Goal: Task Accomplishment & Management: Complete application form

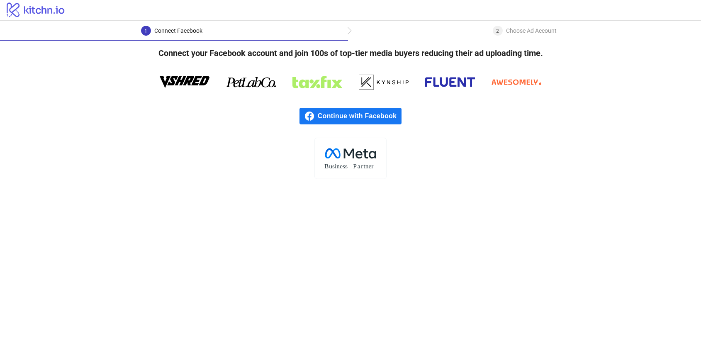
click at [379, 110] on span "Continue with Facebook" at bounding box center [360, 116] width 84 height 17
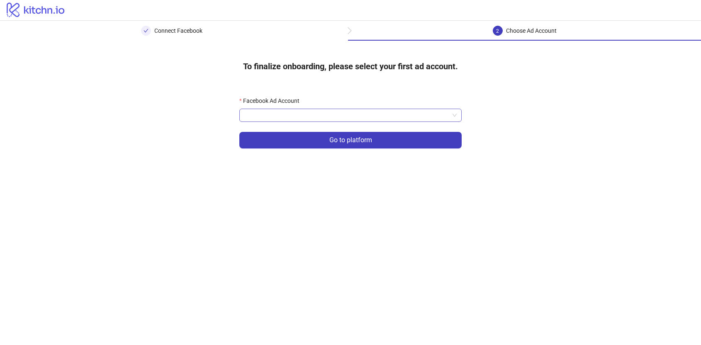
click at [349, 115] on input "Facebook Ad Account" at bounding box center [346, 115] width 205 height 12
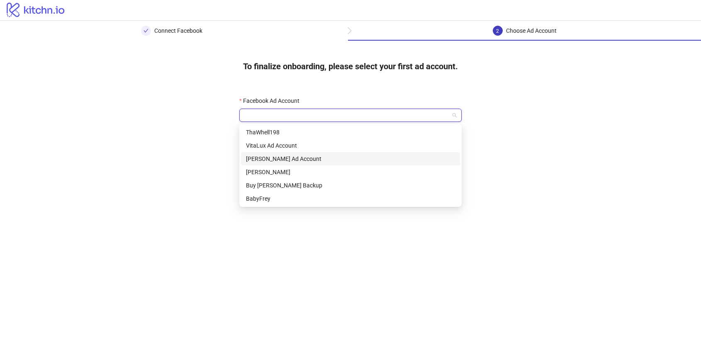
click at [327, 161] on div "Ryer Ad Account" at bounding box center [350, 158] width 209 height 9
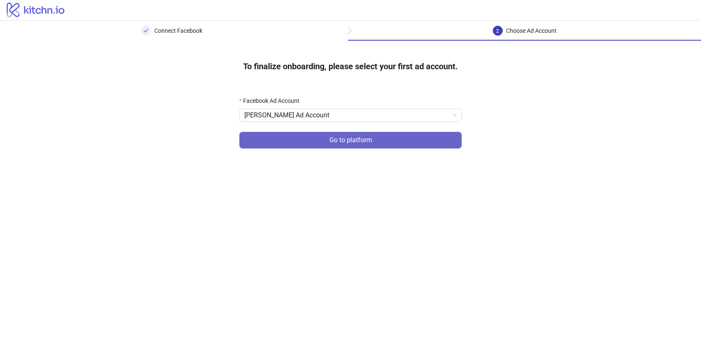
click at [338, 138] on span "Go to platform" at bounding box center [350, 139] width 43 height 7
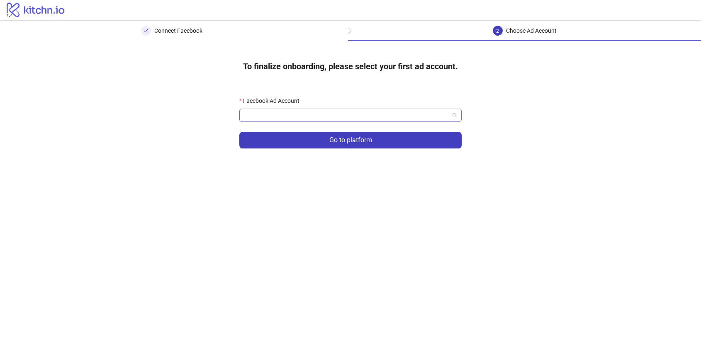
click at [342, 116] on input "Facebook Ad Account" at bounding box center [346, 115] width 205 height 12
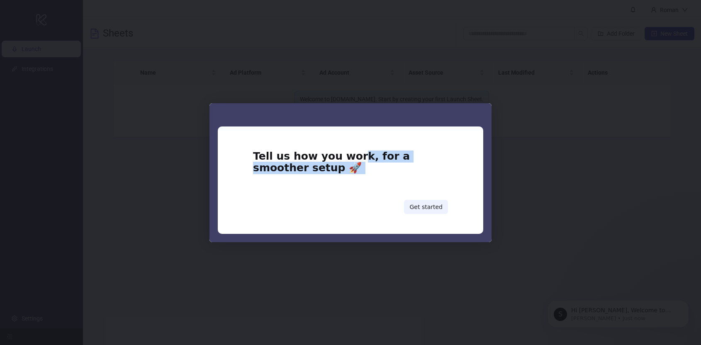
drag, startPoint x: 347, startPoint y: 158, endPoint x: 348, endPoint y: 202, distance: 43.6
click at [348, 203] on div "Tell us how you work, for a smoother setup 🚀 Get started" at bounding box center [350, 182] width 195 height 63
click at [406, 202] on div "Get started" at bounding box center [350, 207] width 195 height 14
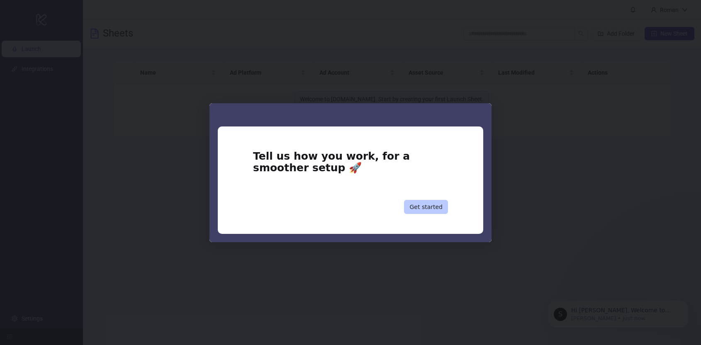
click at [412, 207] on button "Get started" at bounding box center [426, 207] width 44 height 14
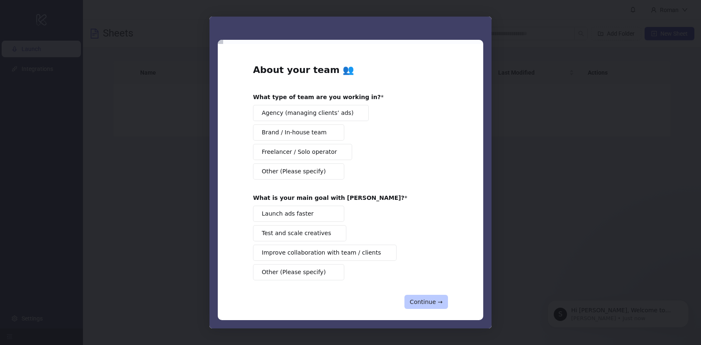
click at [433, 303] on button "Continue →" at bounding box center [427, 302] width 44 height 14
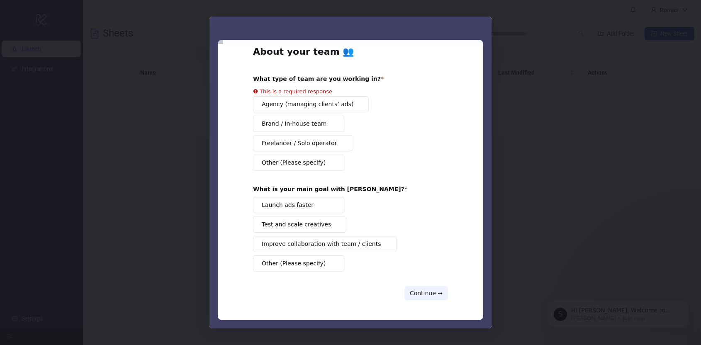
click at [329, 268] on button "Other (Please specify)" at bounding box center [298, 264] width 91 height 16
click at [329, 168] on div "About your team 👥 What type of team are you working in? This is a required resp…" at bounding box center [350, 188] width 195 height 284
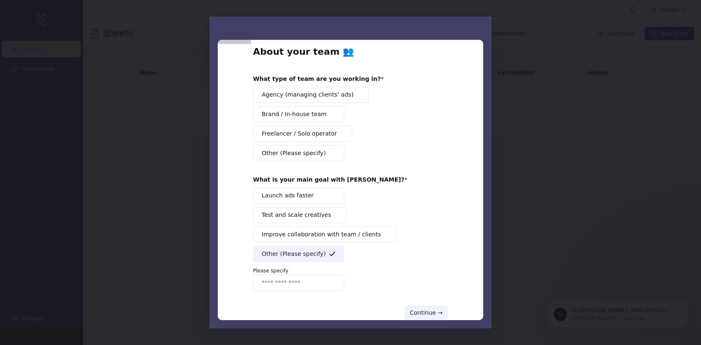
scroll to position [38, 0]
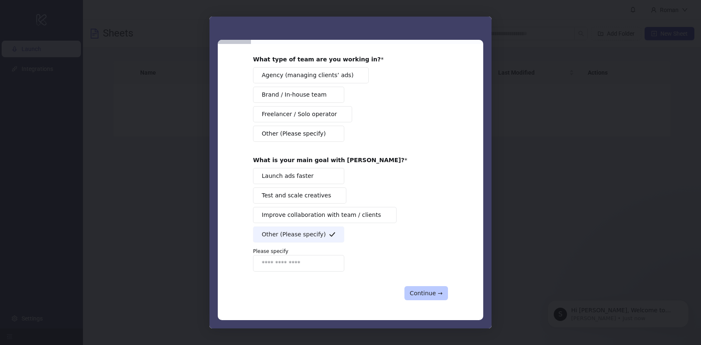
click at [425, 289] on button "Continue →" at bounding box center [427, 293] width 44 height 14
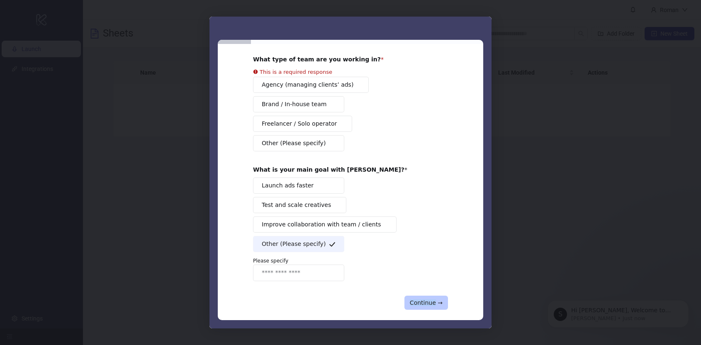
click at [425, 289] on div "About your team 👥 What type of team are you working in? This is a required resp…" at bounding box center [350, 168] width 195 height 284
click at [532, 213] on div "Intercom messenger" at bounding box center [350, 172] width 701 height 345
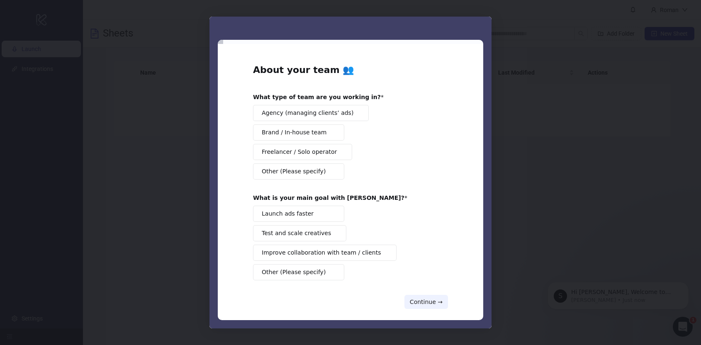
scroll to position [9, 0]
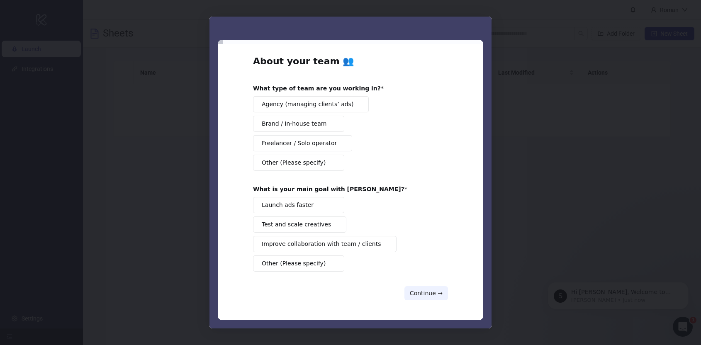
click at [320, 124] on button "Brand / In-house team" at bounding box center [298, 124] width 91 height 16
click at [327, 208] on button "Launch ads faster" at bounding box center [298, 205] width 91 height 16
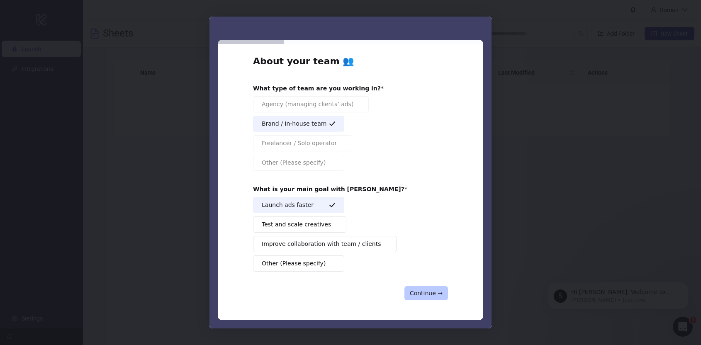
click at [416, 288] on button "Continue →" at bounding box center [427, 293] width 44 height 14
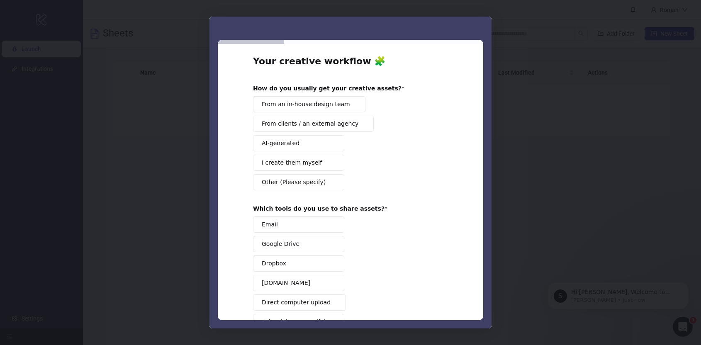
click at [322, 164] on button "I create them myself" at bounding box center [298, 163] width 91 height 16
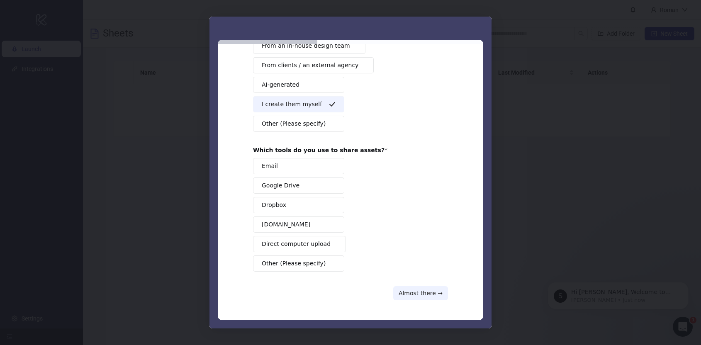
click at [319, 182] on button "Google Drive" at bounding box center [298, 186] width 91 height 16
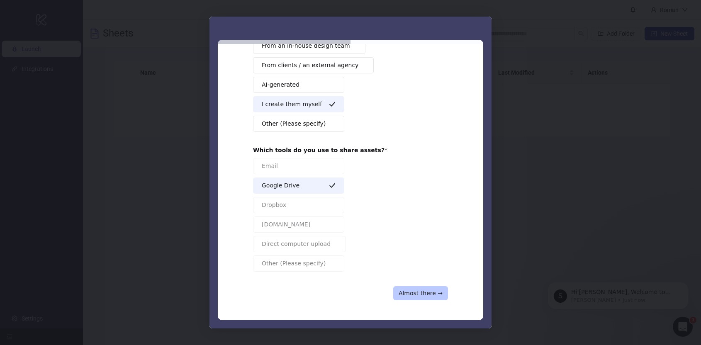
click at [435, 292] on button "Almost there →" at bounding box center [420, 293] width 55 height 14
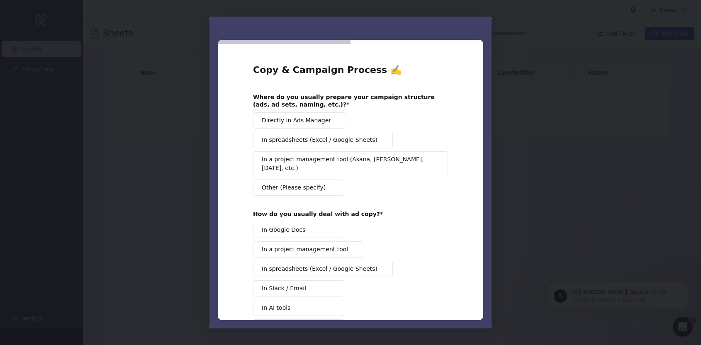
click at [331, 121] on span "Intercom messenger" at bounding box center [334, 120] width 7 height 7
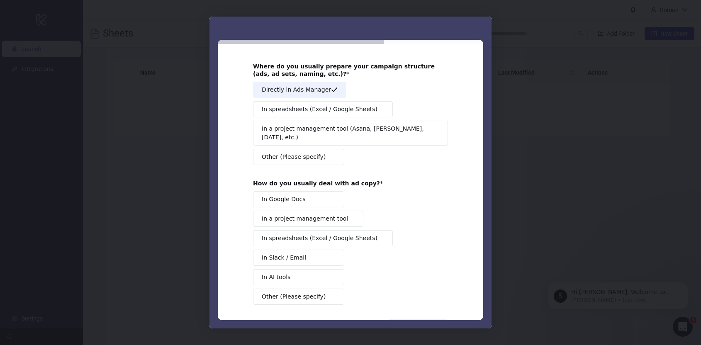
scroll to position [55, 0]
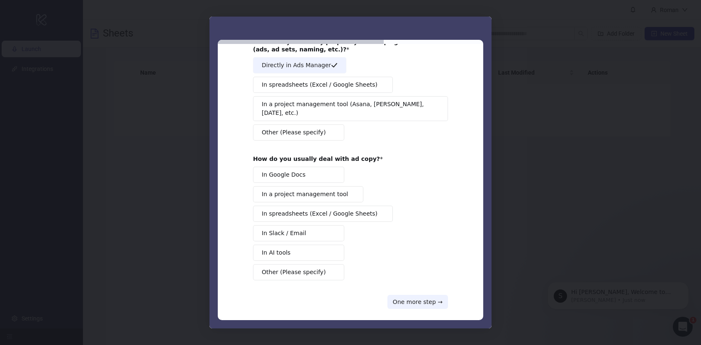
click at [330, 172] on span "Intercom messenger" at bounding box center [332, 175] width 7 height 7
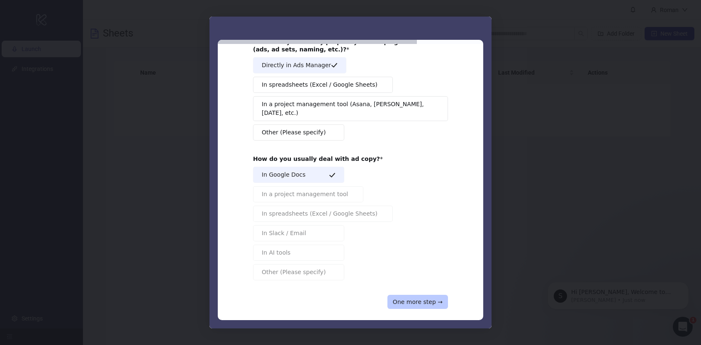
click at [414, 296] on button "One more step →" at bounding box center [418, 302] width 61 height 14
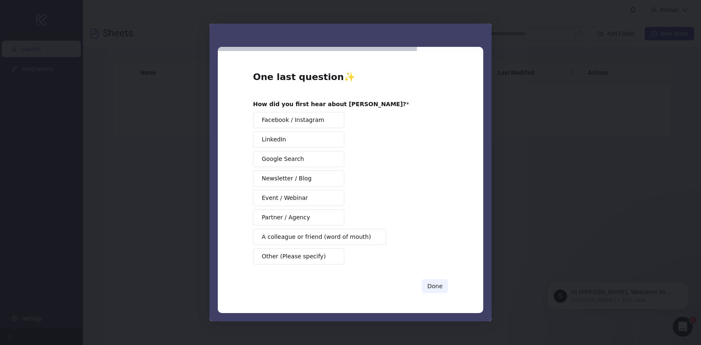
drag, startPoint x: 329, startPoint y: 253, endPoint x: 424, endPoint y: 278, distance: 98.6
click at [332, 254] on span "Intercom messenger" at bounding box center [332, 256] width 7 height 7
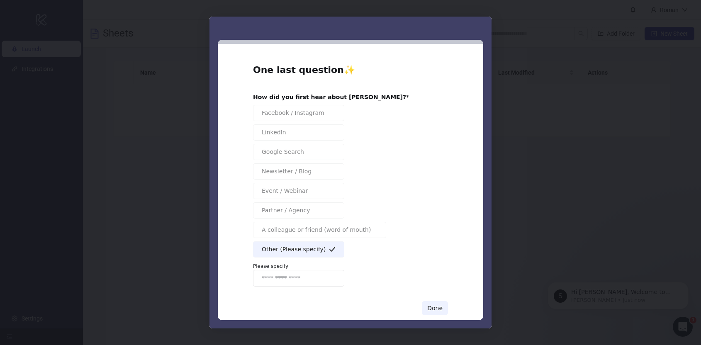
click at [313, 253] on span "Other (Please specify)" at bounding box center [294, 249] width 64 height 9
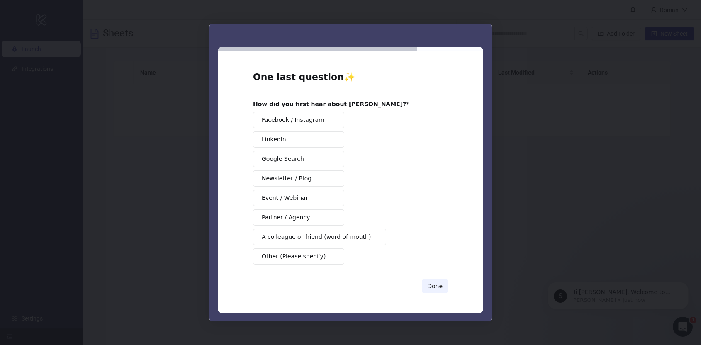
click at [325, 243] on button "A colleague or friend (word of mouth)" at bounding box center [319, 237] width 133 height 16
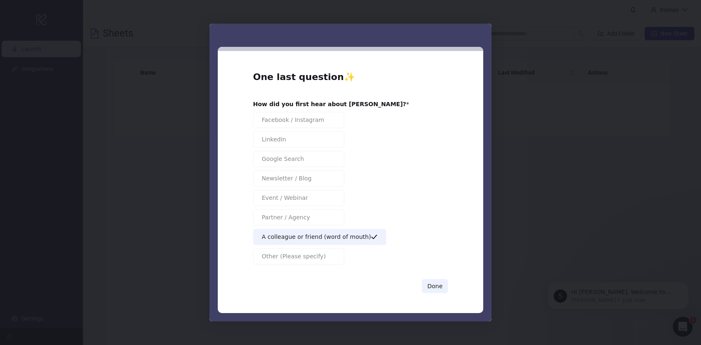
click at [421, 284] on div "Done" at bounding box center [350, 286] width 195 height 14
click at [442, 286] on button "Done" at bounding box center [435, 286] width 26 height 14
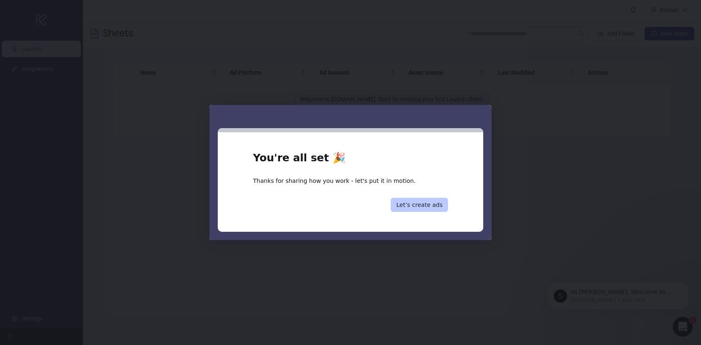
click at [427, 208] on button "Let’s create ads" at bounding box center [419, 205] width 57 height 14
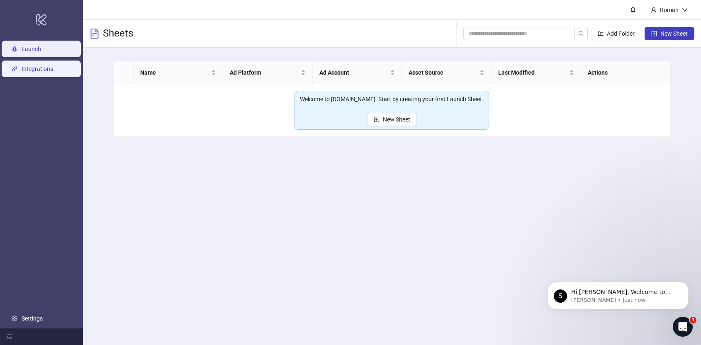
click at [42, 71] on link "Integrations" at bounding box center [38, 69] width 32 height 7
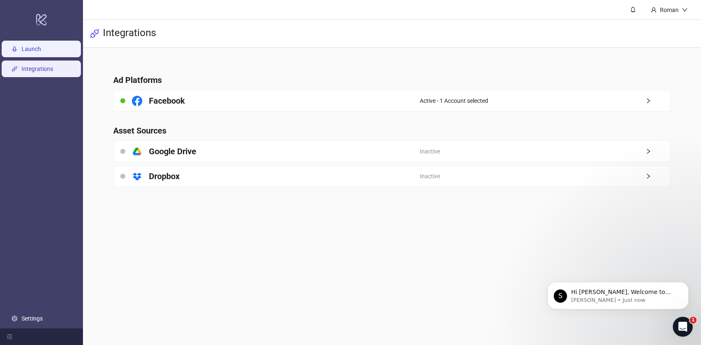
click at [41, 52] on link "Launch" at bounding box center [31, 49] width 19 height 7
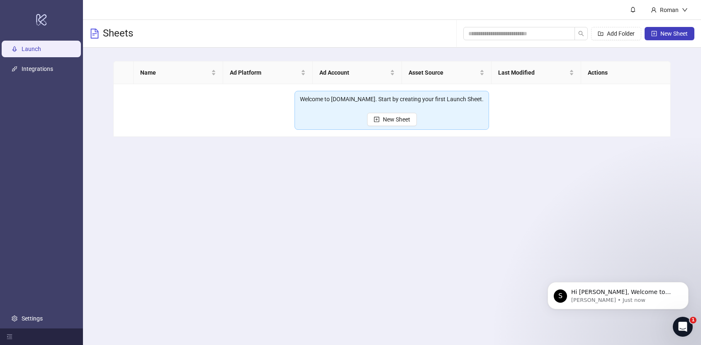
drag, startPoint x: 463, startPoint y: 136, endPoint x: 453, endPoint y: 136, distance: 10.0
click at [460, 136] on td "Welcome to Kitchn.io. Start by creating your first Launch Sheet. New Sheet" at bounding box center [392, 110] width 557 height 53
click at [393, 123] on button "New Sheet" at bounding box center [392, 119] width 50 height 13
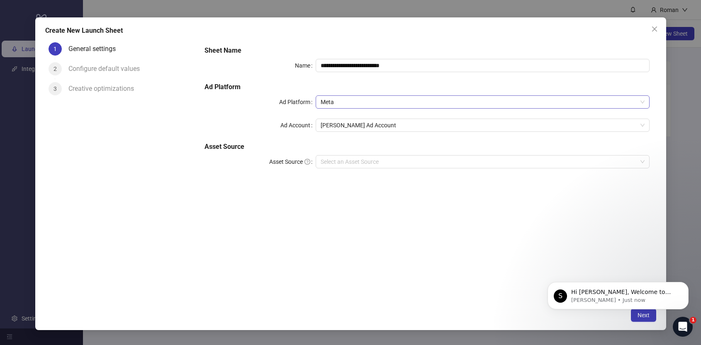
click at [369, 98] on span "Meta" at bounding box center [483, 102] width 324 height 12
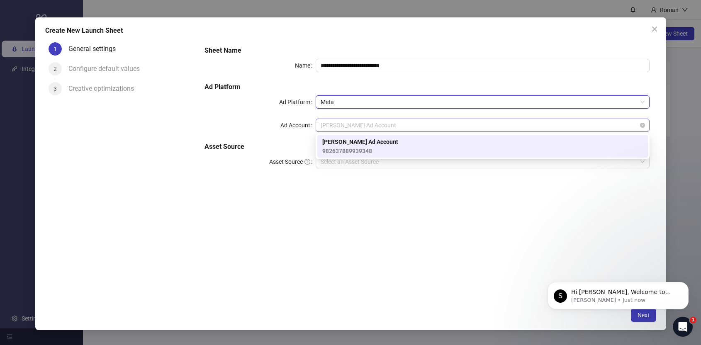
click at [368, 126] on span "Ryer Ad Account" at bounding box center [483, 125] width 324 height 12
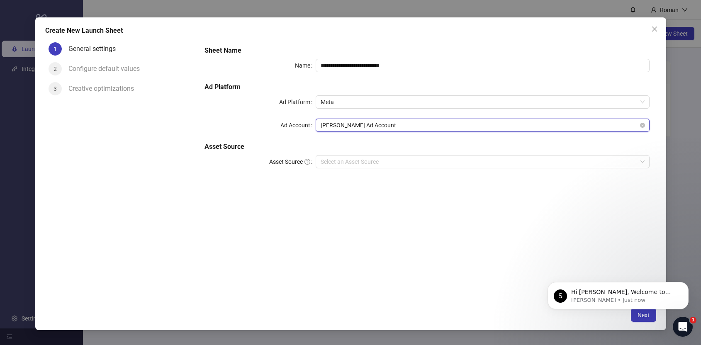
click at [368, 126] on span "Ryer Ad Account" at bounding box center [483, 125] width 324 height 12
click at [360, 162] on input "Asset Source" at bounding box center [479, 162] width 317 height 12
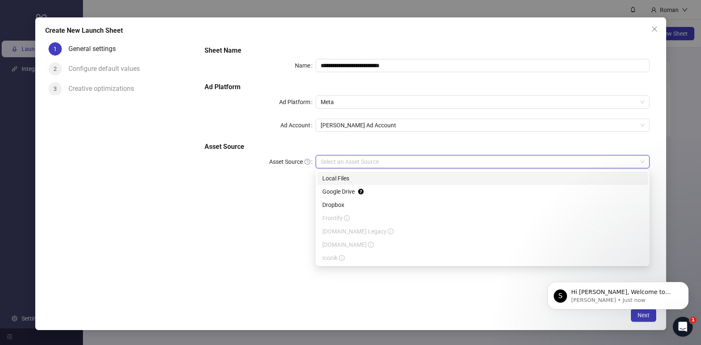
click at [356, 179] on div "Local Files" at bounding box center [482, 178] width 321 height 9
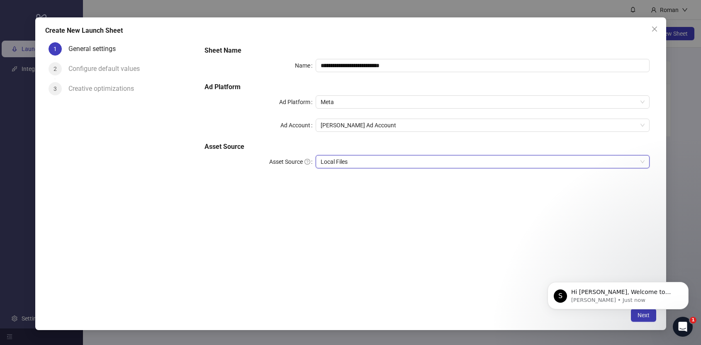
click at [361, 156] on span "Local Files" at bounding box center [483, 162] width 324 height 12
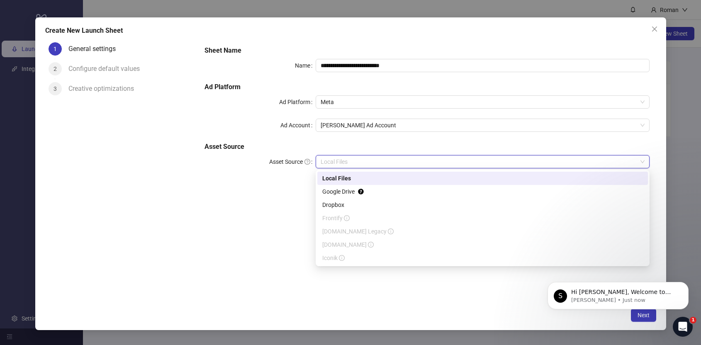
click at [361, 156] on span "Local Files" at bounding box center [483, 162] width 324 height 12
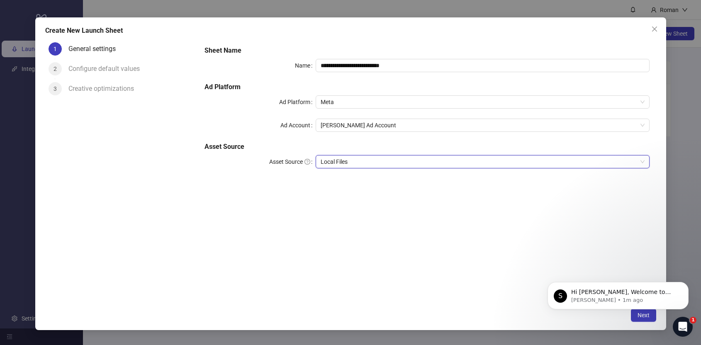
click at [640, 318] on body "S Hi Roman, Welcome to Kitchn.io! 🎉 You’re all set to start launching ads effor…" at bounding box center [618, 293] width 159 height 51
click at [638, 316] on body "S Hi Roman, Welcome to Kitchn.io! 🎉 You’re all set to start launching ads effor…" at bounding box center [618, 293] width 159 height 51
click at [686, 285] on icon "Dismiss notification" at bounding box center [686, 284] width 5 height 5
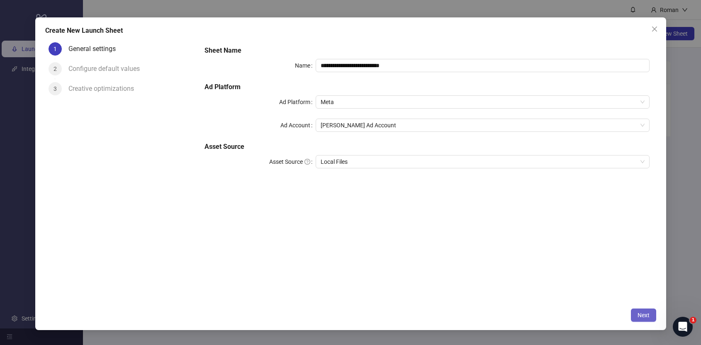
click at [642, 313] on span "Next" at bounding box center [644, 315] width 12 height 7
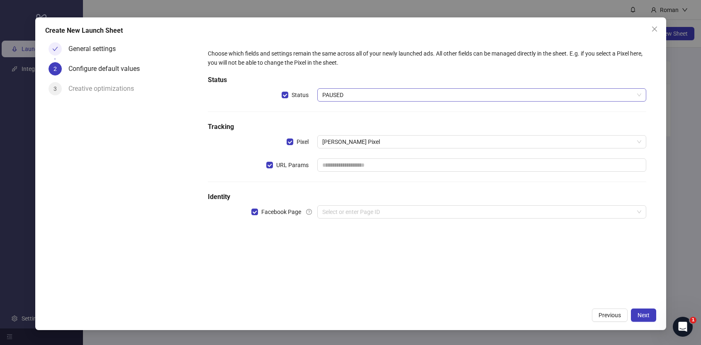
click at [368, 98] on span "PAUSED" at bounding box center [481, 95] width 319 height 12
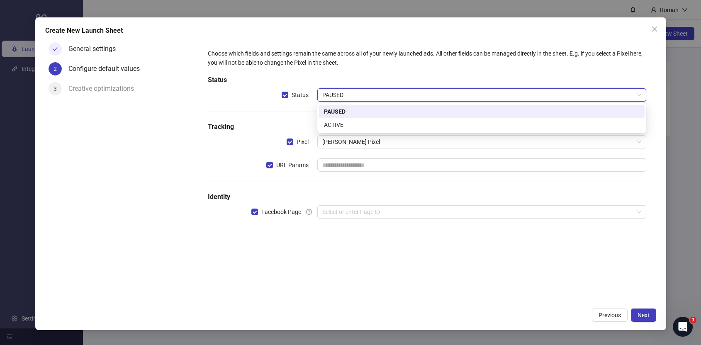
click at [368, 98] on span "PAUSED" at bounding box center [481, 95] width 319 height 12
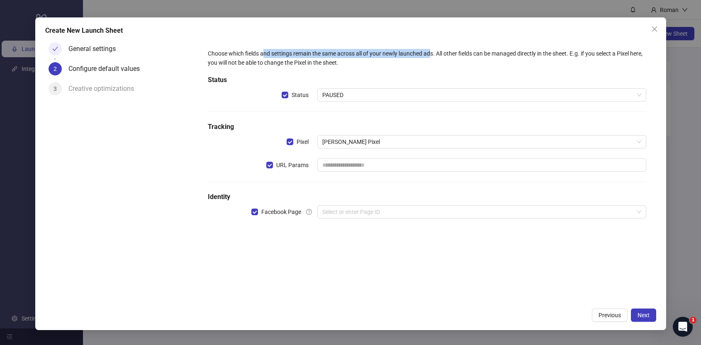
drag, startPoint x: 263, startPoint y: 54, endPoint x: 433, endPoint y: 54, distance: 169.7
click at [433, 54] on div "Choose which fields and settings remain the same across all of your newly launc…" at bounding box center [427, 58] width 439 height 18
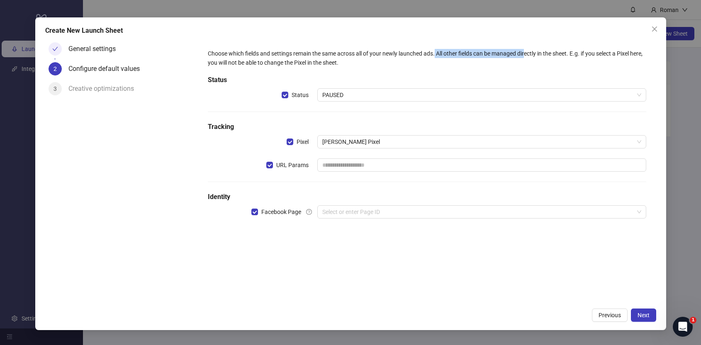
drag, startPoint x: 436, startPoint y: 53, endPoint x: 526, endPoint y: 56, distance: 90.5
click at [526, 56] on div "Choose which fields and settings remain the same across all of your newly launc…" at bounding box center [427, 58] width 439 height 18
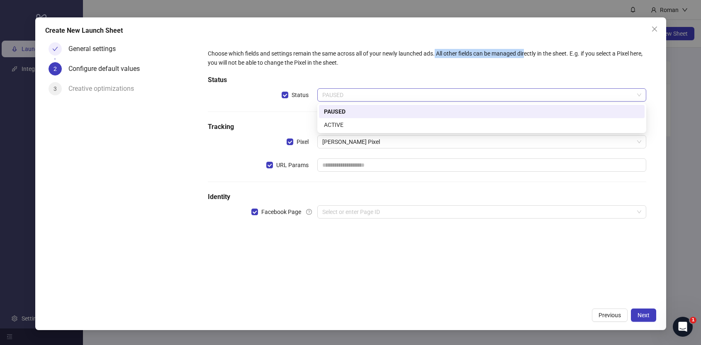
click at [435, 90] on span "PAUSED" at bounding box center [481, 95] width 319 height 12
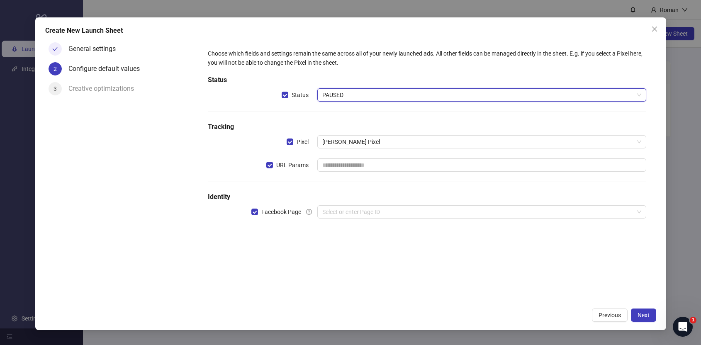
click at [435, 90] on span "PAUSED" at bounding box center [481, 95] width 319 height 12
click at [407, 133] on div "Choose which fields and settings remain the same across all of your newly launc…" at bounding box center [427, 139] width 445 height 186
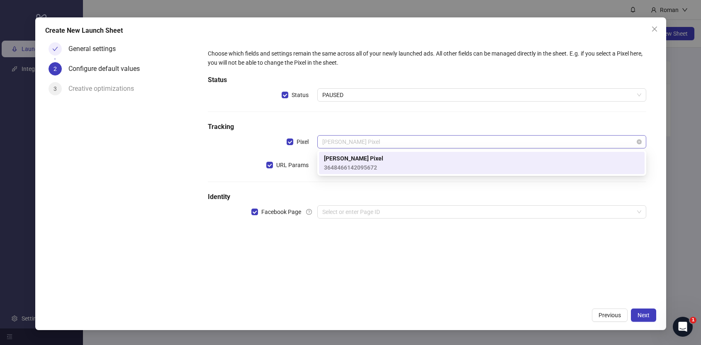
click at [406, 142] on span "RYER Pixel" at bounding box center [481, 142] width 319 height 12
click at [415, 126] on h5 "Tracking" at bounding box center [427, 127] width 439 height 10
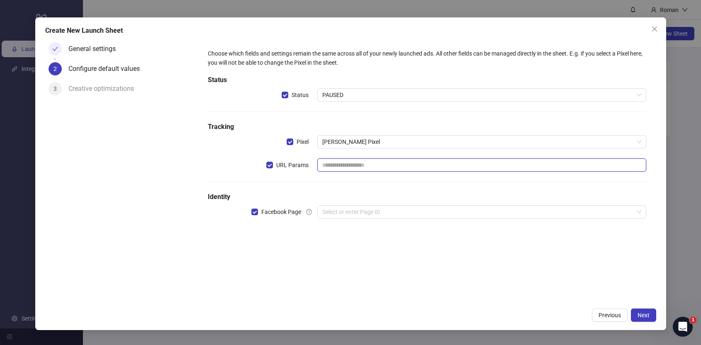
click at [373, 166] on input "text" at bounding box center [481, 164] width 329 height 13
click at [355, 210] on input "search" at bounding box center [478, 212] width 312 height 12
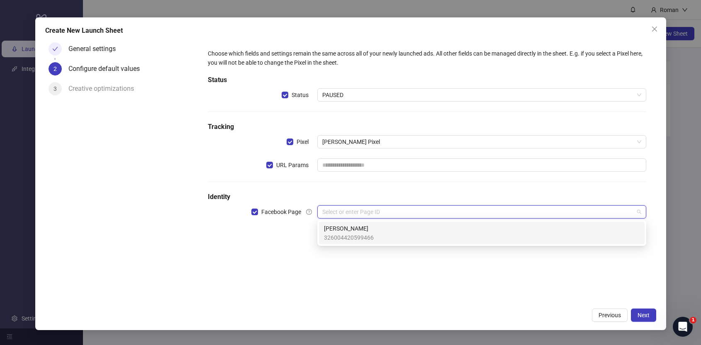
click at [352, 236] on span "326004420599466" at bounding box center [349, 237] width 50 height 9
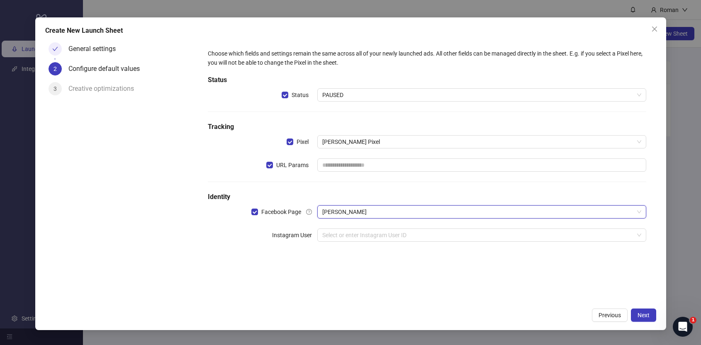
click at [361, 110] on div "Choose which fields and settings remain the same across all of your newly launc…" at bounding box center [427, 151] width 445 height 210
click at [361, 100] on span "PAUSED" at bounding box center [481, 95] width 319 height 12
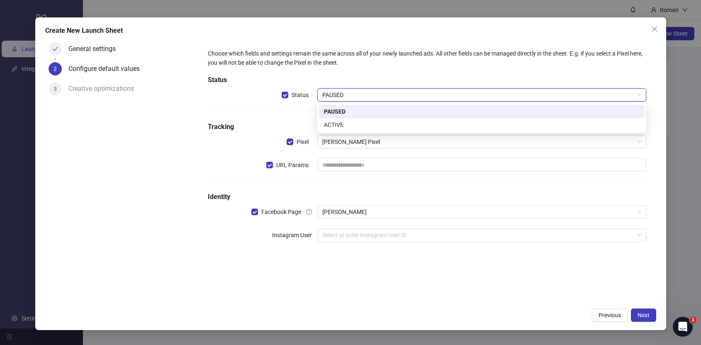
click at [361, 100] on span "PAUSED" at bounding box center [481, 95] width 319 height 12
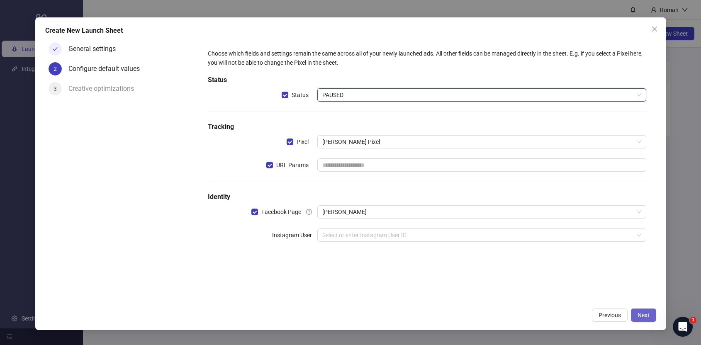
click at [646, 314] on span "Next" at bounding box center [644, 315] width 12 height 7
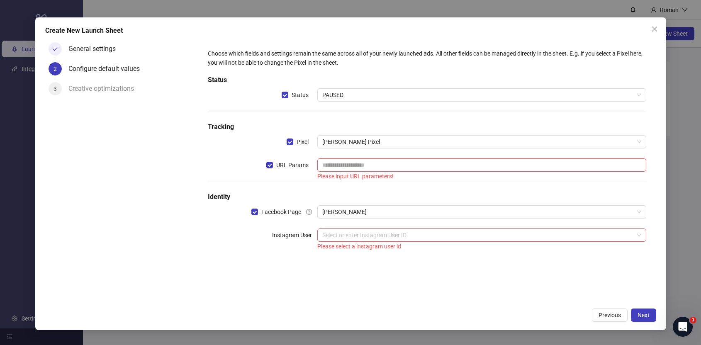
click at [416, 169] on input "text" at bounding box center [481, 164] width 329 height 13
click at [375, 245] on div "Please select a instagram user id" at bounding box center [481, 246] width 329 height 9
click at [375, 238] on input "search" at bounding box center [478, 235] width 312 height 12
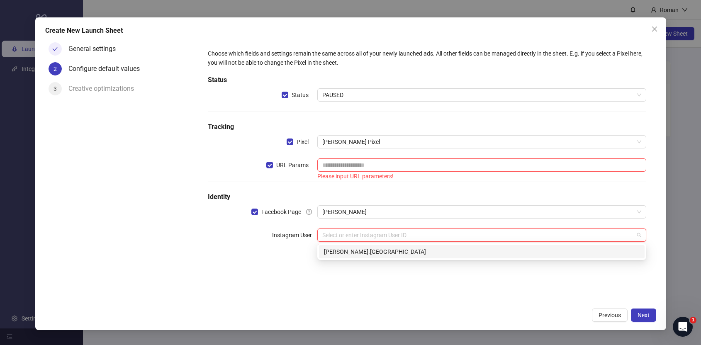
click at [369, 253] on div "ryer.deutschland" at bounding box center [482, 251] width 316 height 9
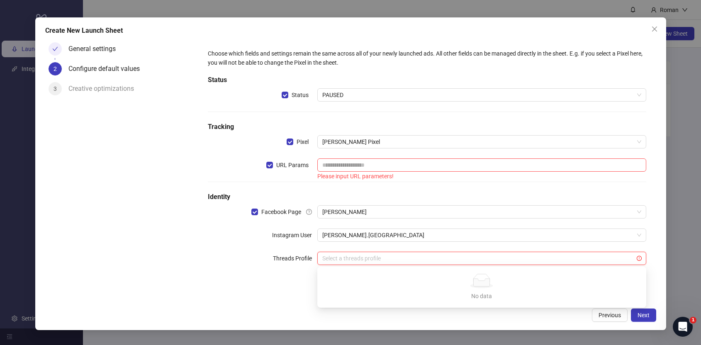
click at [454, 262] on input "search" at bounding box center [478, 258] width 312 height 12
click at [565, 249] on div "Choose which fields and settings remain the same across all of your newly launc…" at bounding box center [427, 162] width 445 height 233
click at [645, 308] on div "Create New Launch Sheet General settings 2 Configure default values 3 Creative …" at bounding box center [350, 173] width 631 height 313
click at [645, 312] on span "Next" at bounding box center [644, 315] width 12 height 7
click at [485, 259] on input "search" at bounding box center [478, 258] width 312 height 12
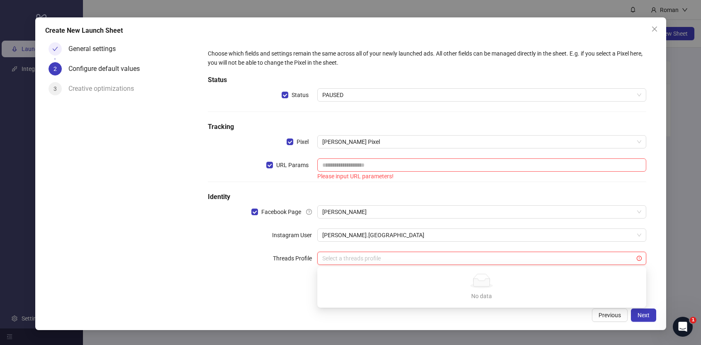
click at [479, 292] on div "No data" at bounding box center [481, 296] width 309 height 9
click at [636, 258] on span at bounding box center [481, 258] width 319 height 12
click at [638, 258] on icon "exclamation-circle" at bounding box center [639, 258] width 5 height 5
click at [570, 252] on input "search" at bounding box center [478, 258] width 312 height 12
click at [438, 165] on input "text" at bounding box center [481, 164] width 329 height 13
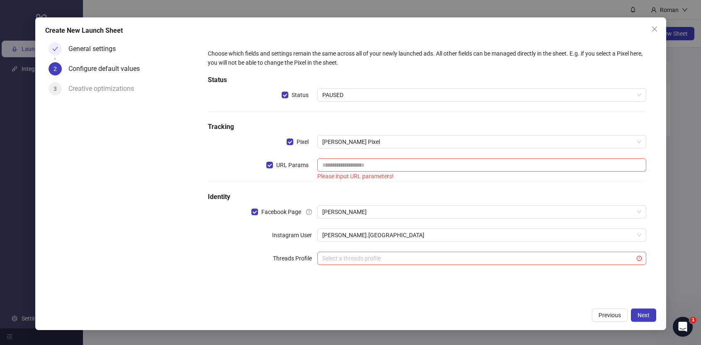
click at [296, 171] on label "URL Params" at bounding box center [291, 164] width 51 height 13
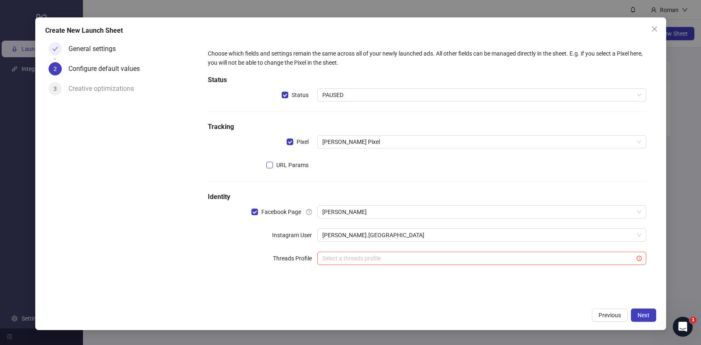
click at [289, 163] on span "URL Params" at bounding box center [292, 165] width 39 height 9
click at [653, 316] on button "Next" at bounding box center [643, 315] width 25 height 13
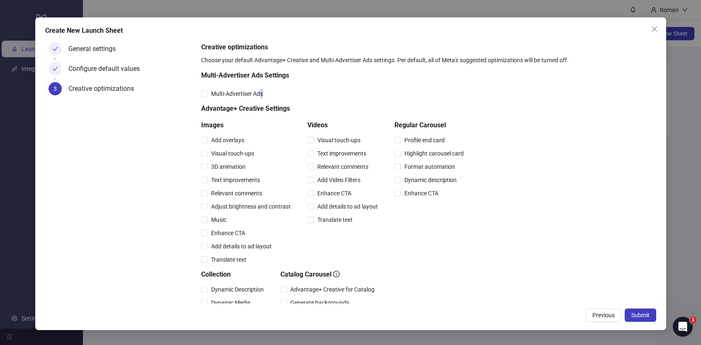
drag, startPoint x: 259, startPoint y: 94, endPoint x: 373, endPoint y: 96, distance: 113.3
click at [372, 96] on div "Multi-Advertiser Ads" at bounding box center [334, 93] width 266 height 9
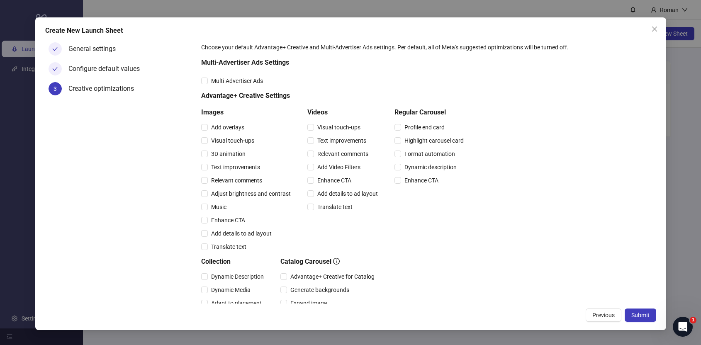
click at [373, 96] on h5 "Advantage+ Creative Settings" at bounding box center [334, 96] width 266 height 10
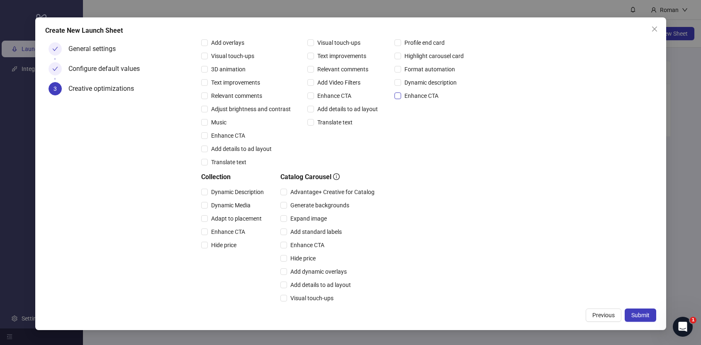
scroll to position [158, 0]
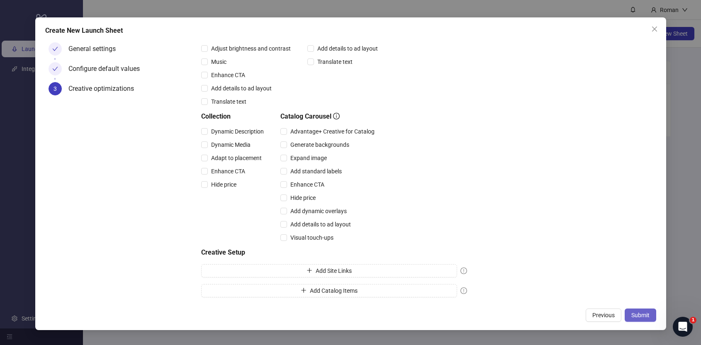
click at [637, 312] on button "Submit" at bounding box center [641, 315] width 32 height 13
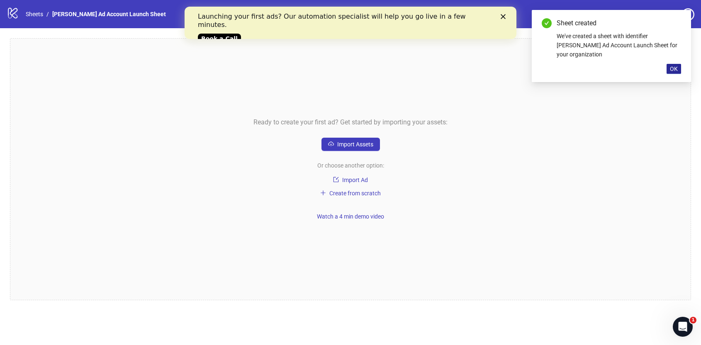
click at [671, 66] on span "OK" at bounding box center [674, 69] width 8 height 7
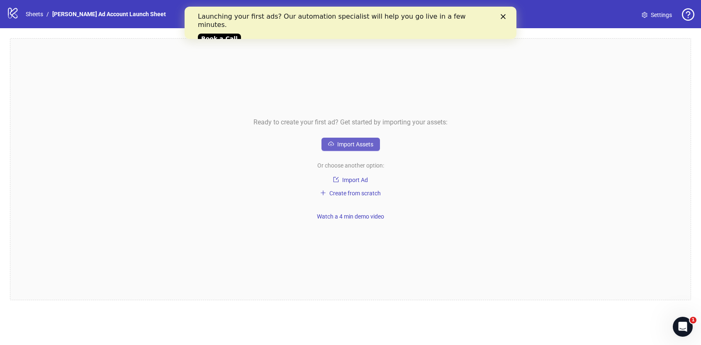
click at [361, 146] on span "Import Assets" at bounding box center [355, 144] width 36 height 7
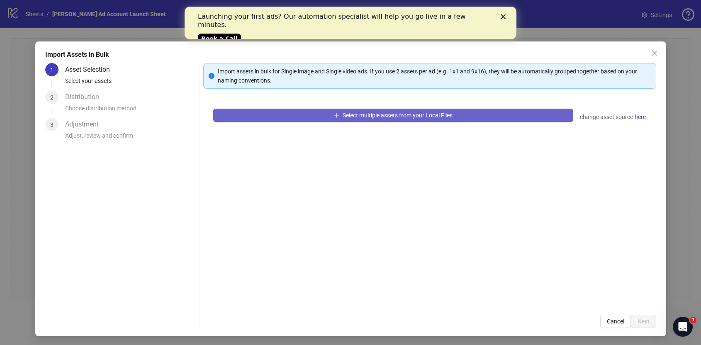
click at [368, 115] on span "Select multiple assets from your Local Files" at bounding box center [398, 115] width 110 height 7
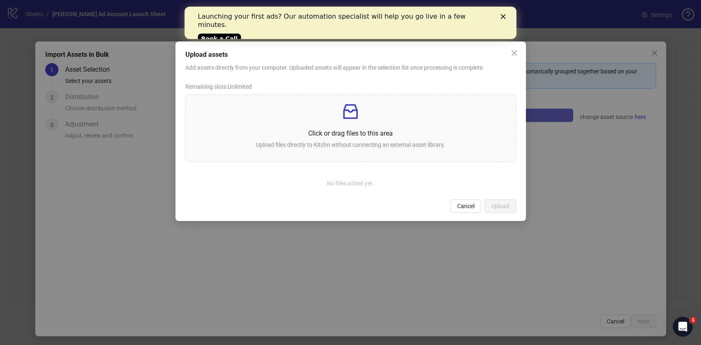
click at [368, 115] on p at bounding box center [351, 112] width 317 height 20
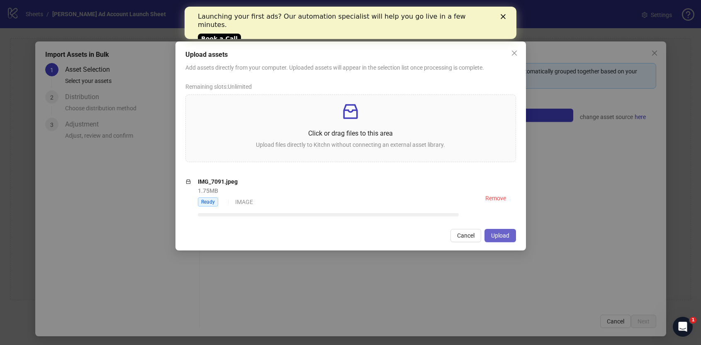
click at [506, 237] on span "Upload" at bounding box center [500, 235] width 18 height 7
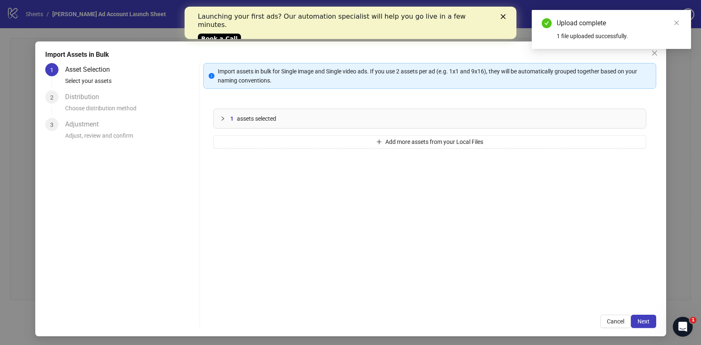
click at [410, 114] on div "1 assets selected" at bounding box center [434, 118] width 409 height 9
click at [651, 322] on button "Next" at bounding box center [643, 321] width 25 height 13
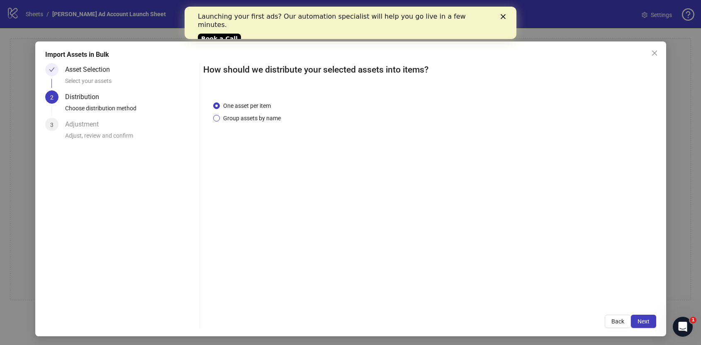
click at [256, 117] on span "Group assets by name" at bounding box center [252, 118] width 64 height 9
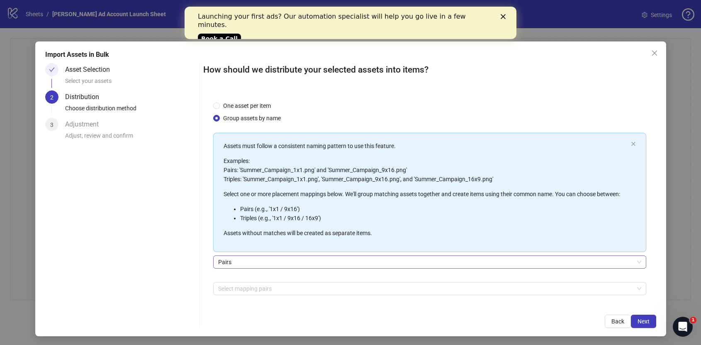
click at [254, 263] on span "Pairs" at bounding box center [429, 262] width 423 height 12
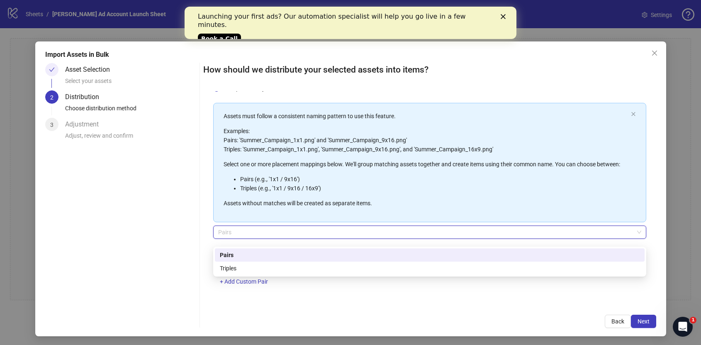
scroll to position [5, 0]
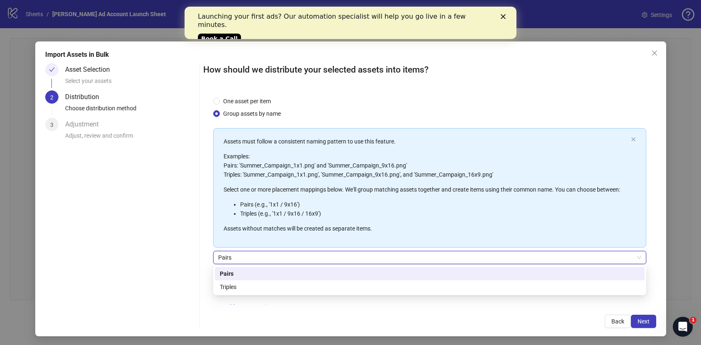
click at [305, 161] on p "Examples: Pairs: 'Summer_Campaign_1x1.png' and 'Summer_Campaign_9x16.png' Tripl…" at bounding box center [426, 165] width 404 height 27
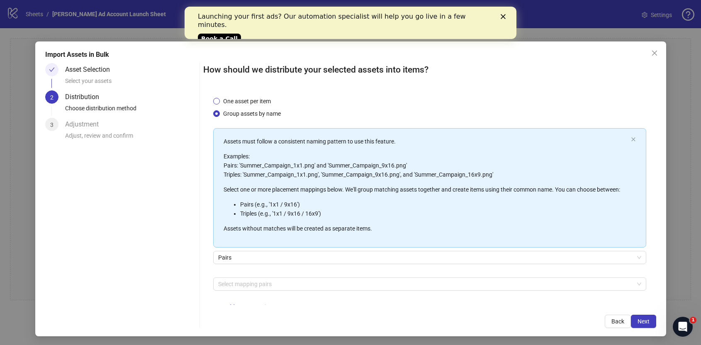
click at [255, 97] on span "One asset per item" at bounding box center [247, 101] width 54 height 9
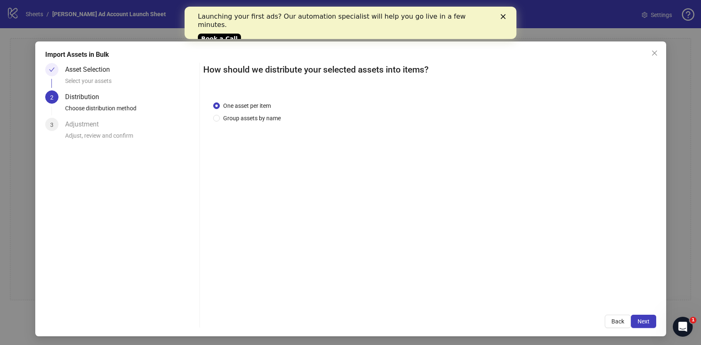
scroll to position [1, 0]
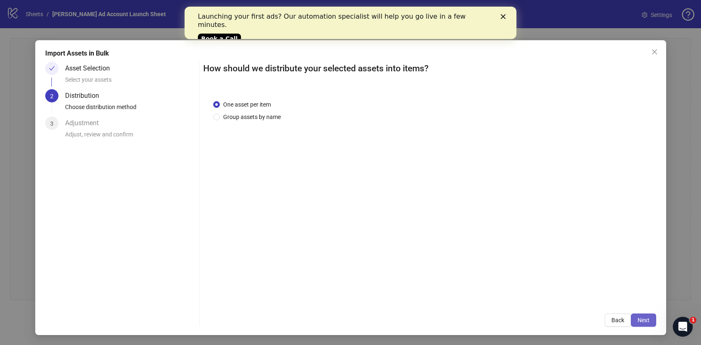
click at [635, 315] on button "Next" at bounding box center [643, 320] width 25 height 13
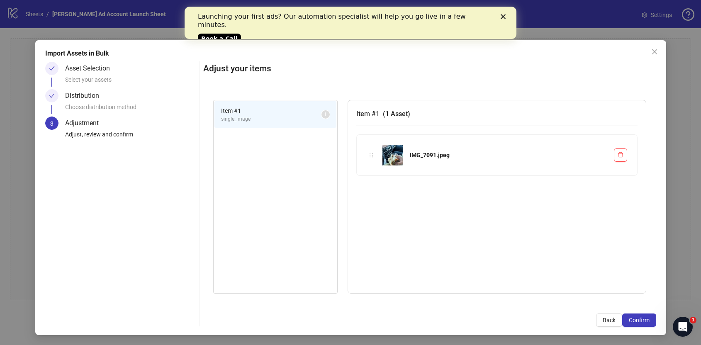
click at [292, 122] on span "single_image" at bounding box center [271, 119] width 100 height 8
click at [639, 314] on button "Confirm" at bounding box center [639, 320] width 34 height 13
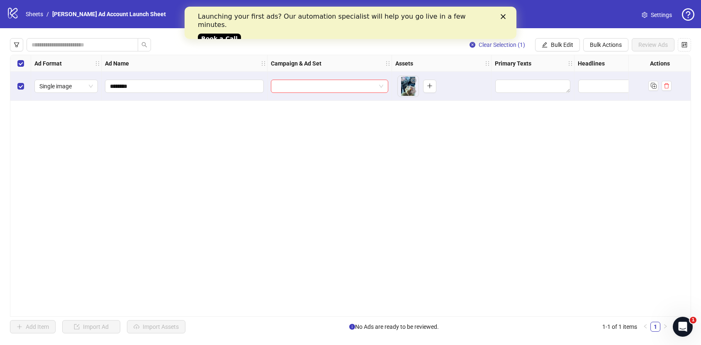
scroll to position [0, 0]
click at [218, 84] on input "********" at bounding box center [183, 86] width 147 height 9
click at [66, 82] on span "Single image" at bounding box center [66, 86] width 54 height 12
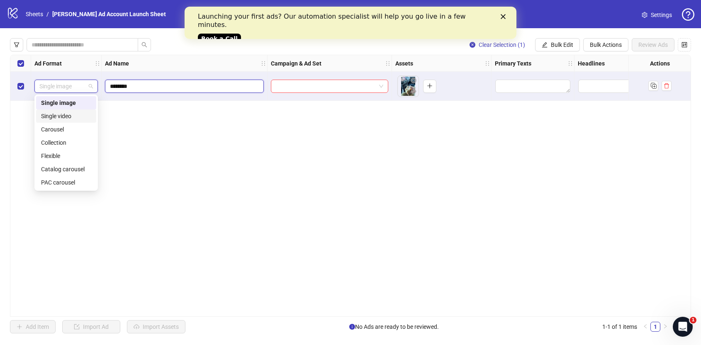
click at [203, 85] on input "********" at bounding box center [183, 86] width 147 height 9
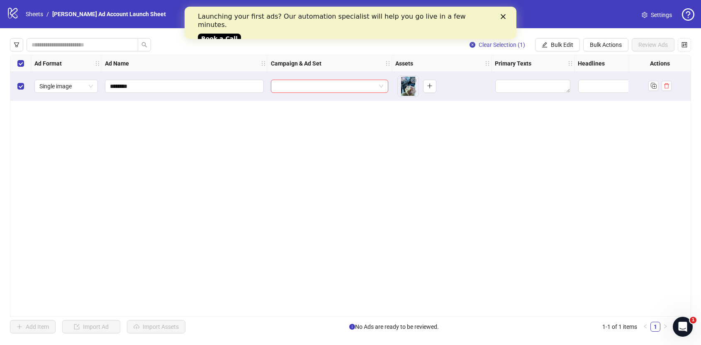
click at [315, 100] on div at bounding box center [330, 86] width 124 height 29
click at [315, 85] on input "search" at bounding box center [326, 86] width 100 height 12
click at [548, 80] on textarea "Edit values" at bounding box center [532, 86] width 75 height 13
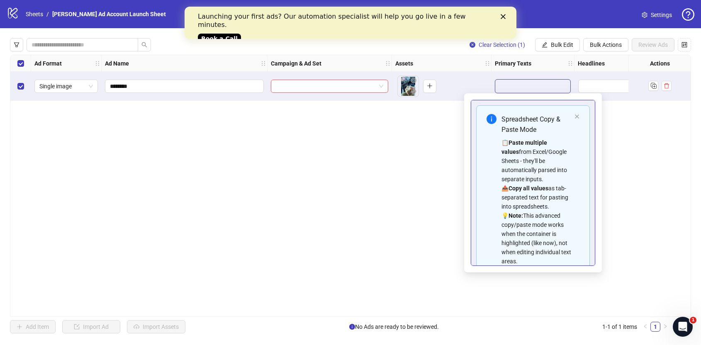
scroll to position [56, 0]
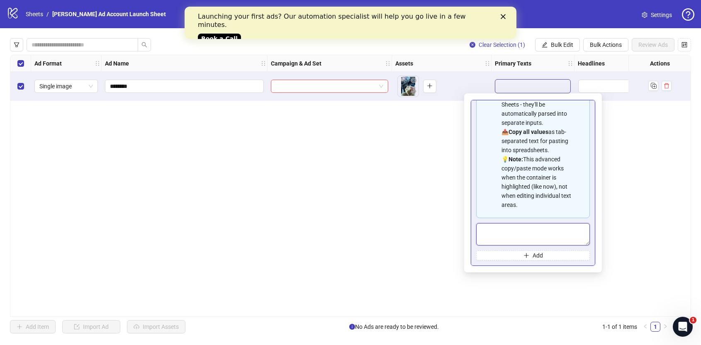
click at [523, 233] on textarea "Multi-text input container - paste or copy values" at bounding box center [533, 234] width 114 height 22
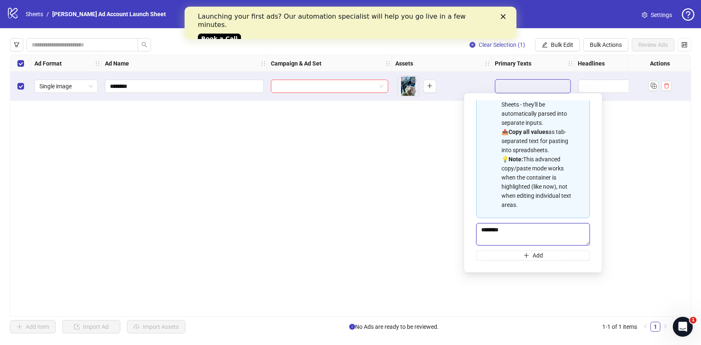
type textarea "********"
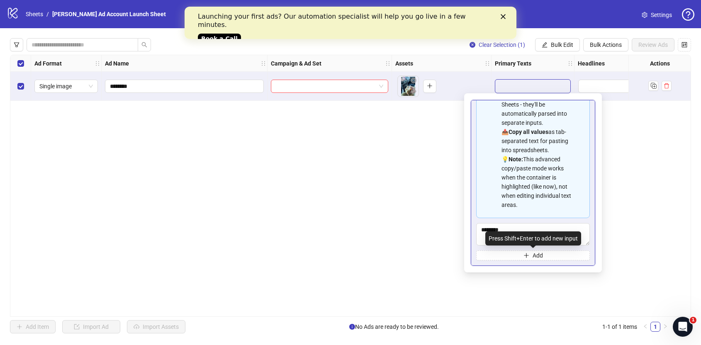
click at [532, 260] on div "Spreadsheet Copy & Paste Mode 📋 Paste multiple values from Excel/Google Sheets …" at bounding box center [533, 183] width 124 height 166
click at [532, 254] on button "Add" at bounding box center [533, 256] width 114 height 10
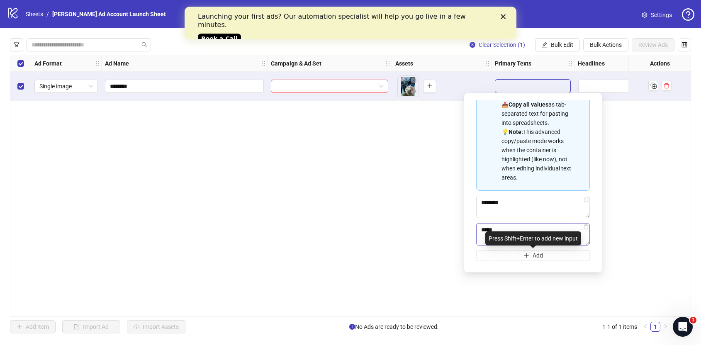
type textarea "*****"
click at [533, 256] on span "Add" at bounding box center [538, 255] width 10 height 7
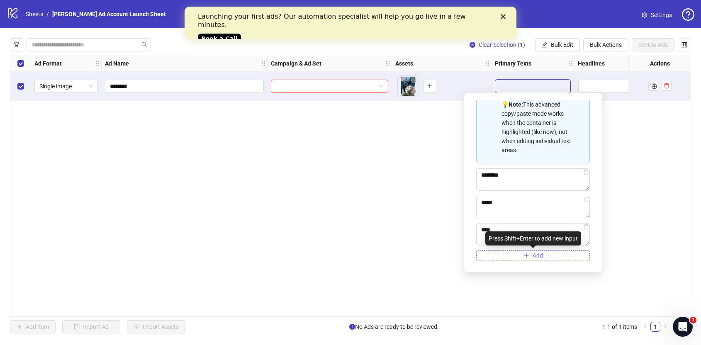
type textarea "****"
click at [533, 252] on span "Add" at bounding box center [538, 255] width 10 height 7
type textarea "*****"
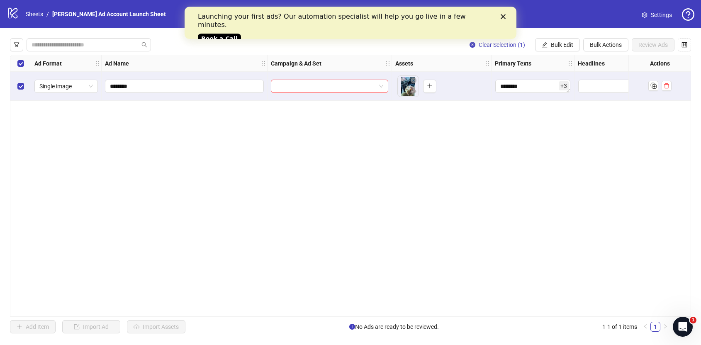
click at [392, 212] on div "Ad Format Ad Name Campaign & Ad Set Assets Primary Texts Headlines Descriptions…" at bounding box center [350, 186] width 681 height 262
click at [604, 88] on input "Edit values" at bounding box center [636, 86] width 117 height 13
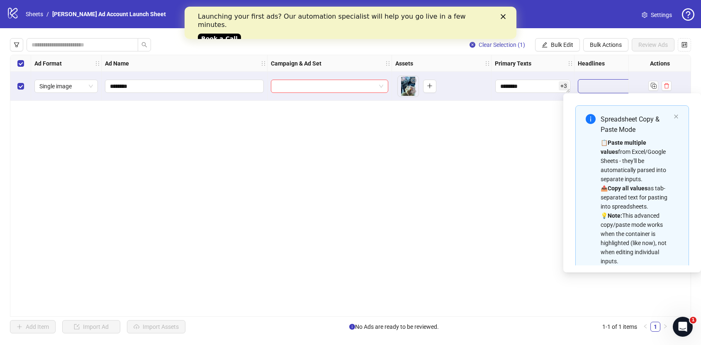
scroll to position [47, 0]
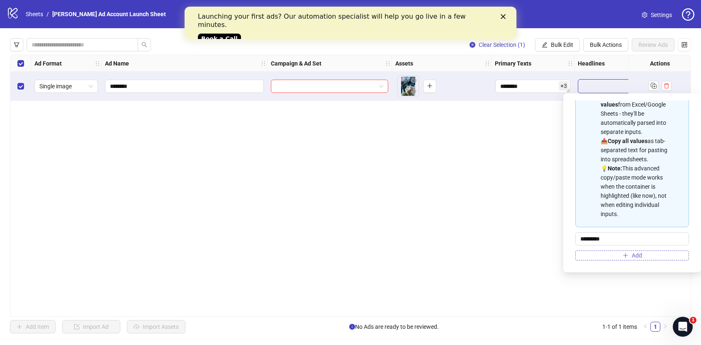
type input "*********"
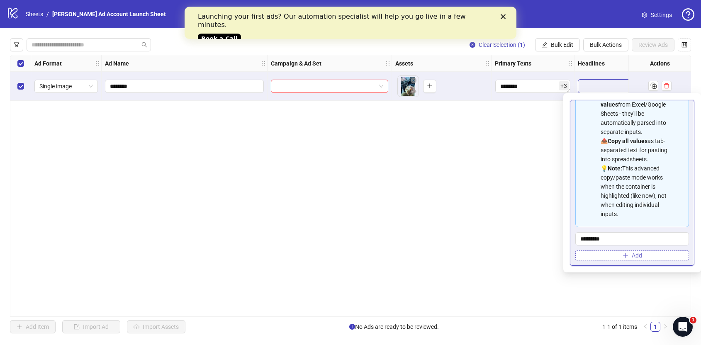
click at [626, 253] on icon "plus" at bounding box center [626, 256] width 6 height 6
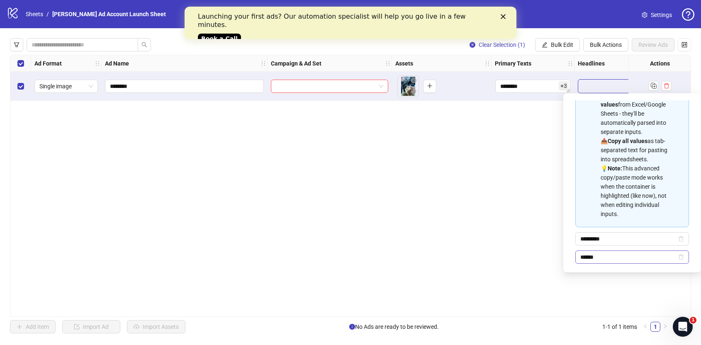
scroll to position [66, 0]
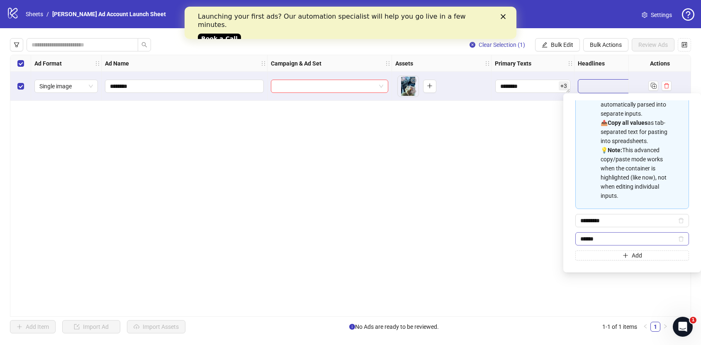
type input "******"
click at [626, 256] on icon "plus" at bounding box center [626, 256] width 6 height 6
type input "********"
click at [612, 245] on span "******" at bounding box center [632, 238] width 114 height 13
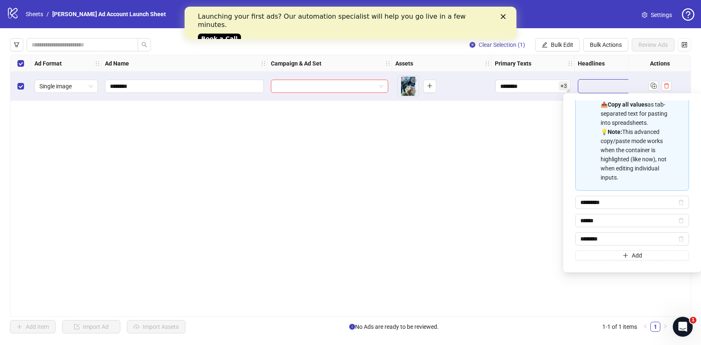
click at [500, 241] on div "Ad Format Ad Name Campaign & Ad Set Assets Primary Texts Headlines Descriptions…" at bounding box center [350, 186] width 681 height 262
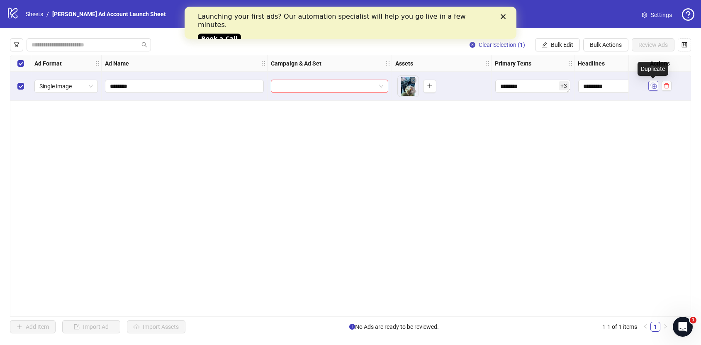
click at [653, 83] on rect "Duplicate" at bounding box center [653, 85] width 4 height 4
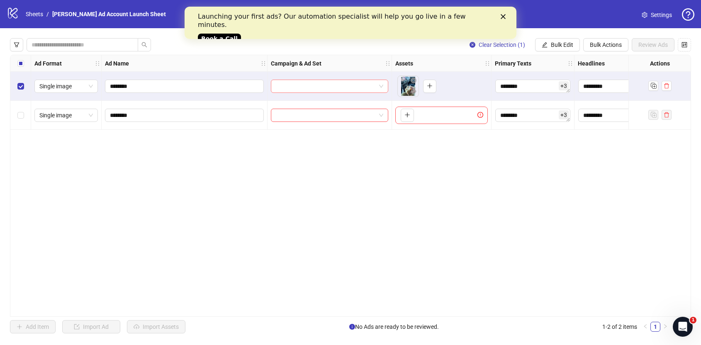
click at [301, 86] on input "search" at bounding box center [326, 86] width 100 height 12
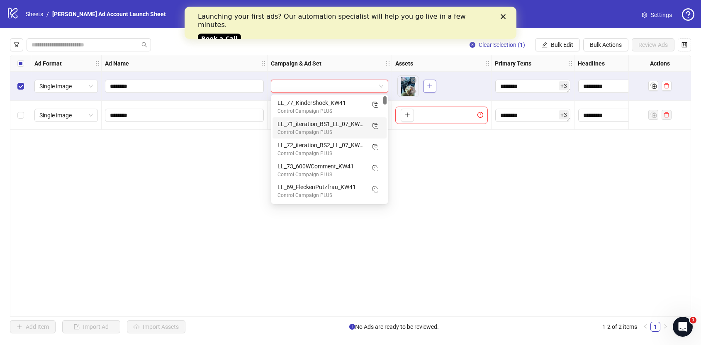
click at [433, 84] on button "button" at bounding box center [429, 86] width 13 height 13
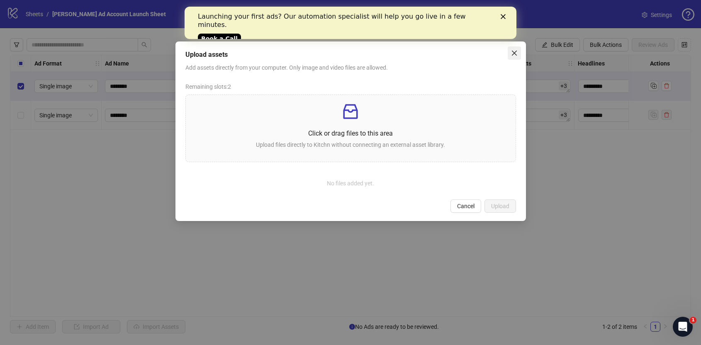
click at [512, 58] on button "Close" at bounding box center [514, 52] width 13 height 13
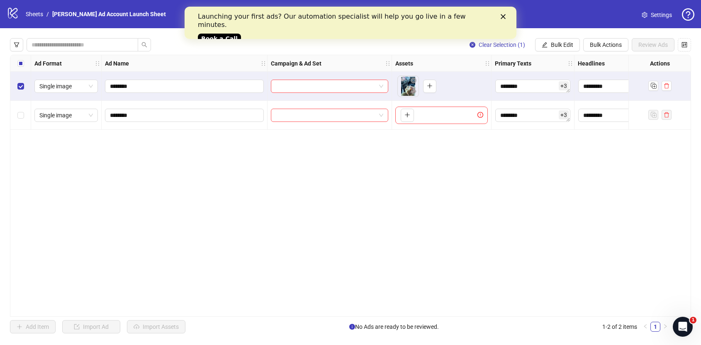
click at [509, 14] on div "Launching your first ads? Our automation specialist will help you go live in a …" at bounding box center [351, 27] width 332 height 34
click at [509, 14] on div "Close" at bounding box center [505, 16] width 8 height 5
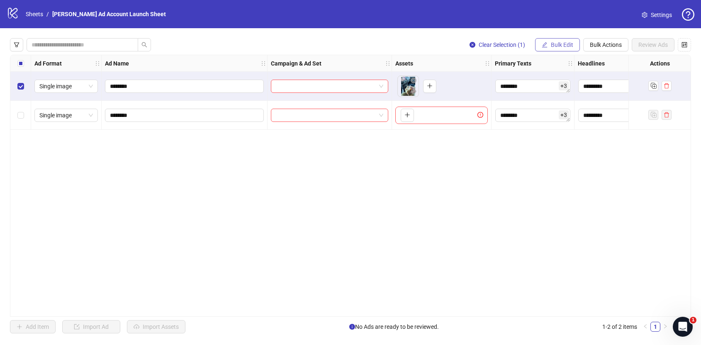
click at [556, 42] on span "Bulk Edit" at bounding box center [562, 44] width 22 height 7
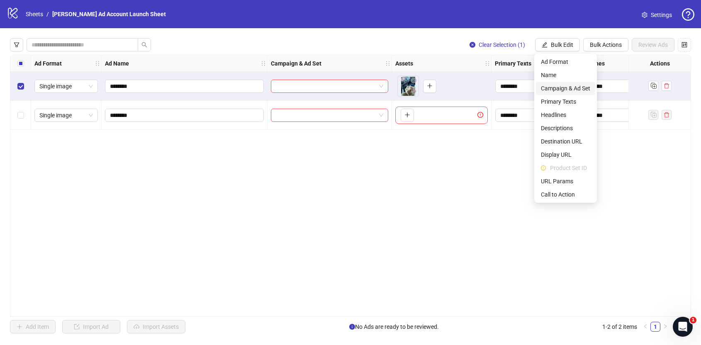
click at [555, 85] on span "Campaign & Ad Set" at bounding box center [565, 88] width 49 height 9
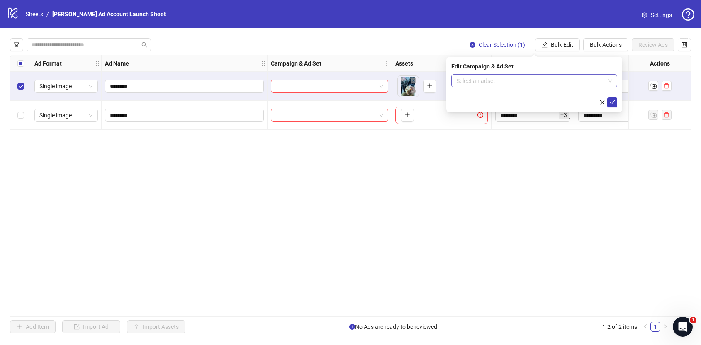
click at [537, 82] on input "search" at bounding box center [530, 81] width 149 height 12
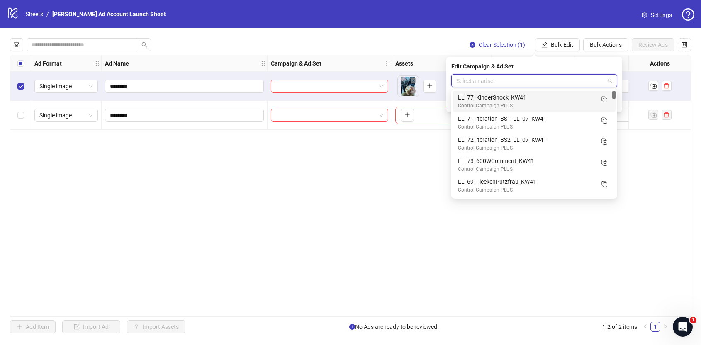
click at [530, 101] on div "LL_77_KinderShock_KW41" at bounding box center [526, 97] width 136 height 9
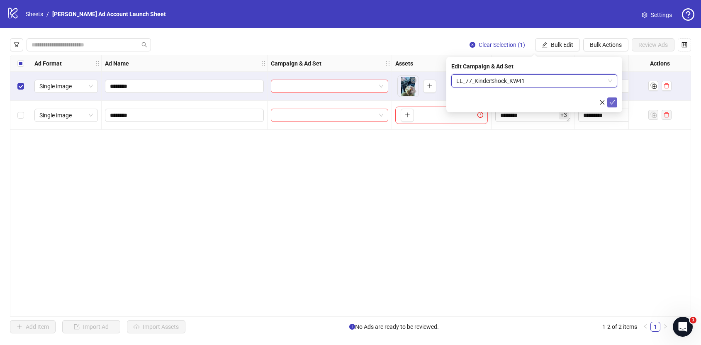
click at [614, 106] on button "submit" at bounding box center [612, 102] width 10 height 10
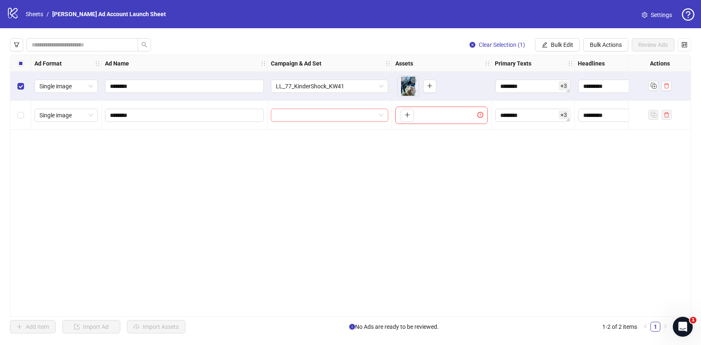
click at [363, 114] on input "search" at bounding box center [326, 115] width 100 height 12
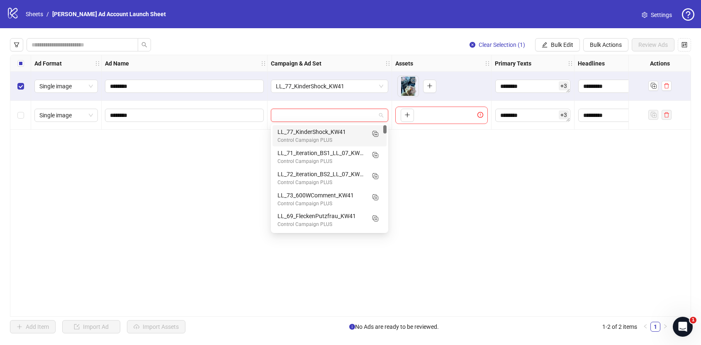
click at [345, 145] on div "LL_77_KinderShock_KW41 Control Campaign PLUS" at bounding box center [330, 135] width 114 height 21
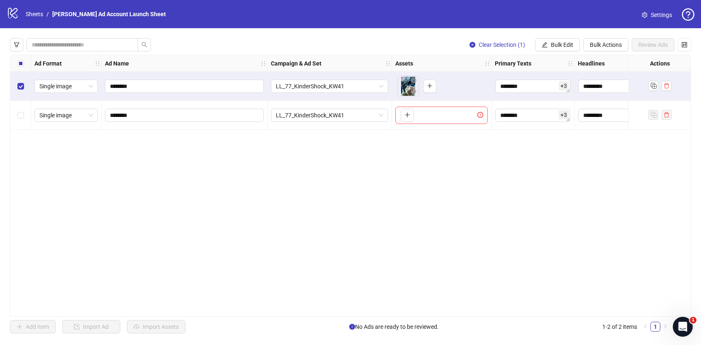
click at [421, 153] on div "Ad Format Ad Name Campaign & Ad Set Assets Primary Texts Headlines Descriptions…" at bounding box center [350, 186] width 681 height 262
click at [369, 118] on span "LL_77_KinderShock_KW41" at bounding box center [329, 115] width 107 height 12
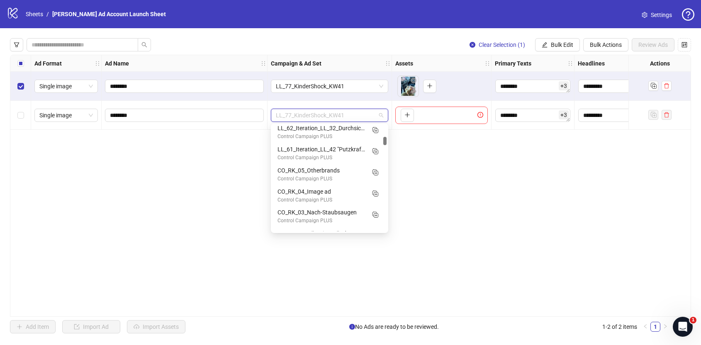
scroll to position [0, 0]
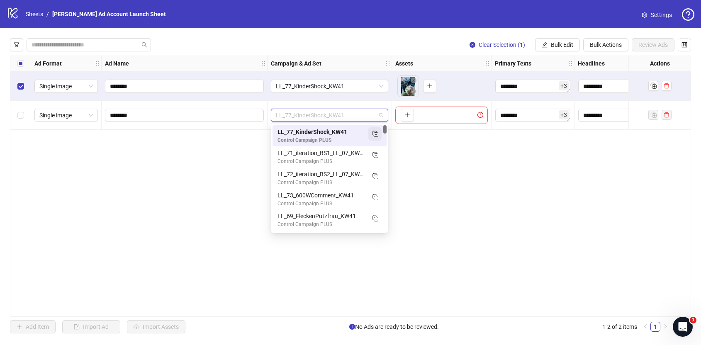
click at [376, 135] on rect "Duplicate" at bounding box center [375, 133] width 4 height 4
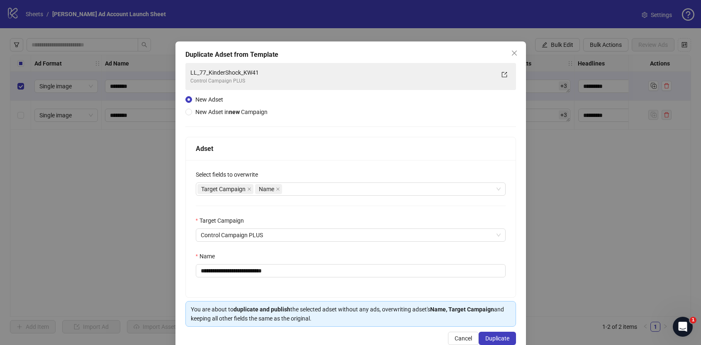
scroll to position [19, 0]
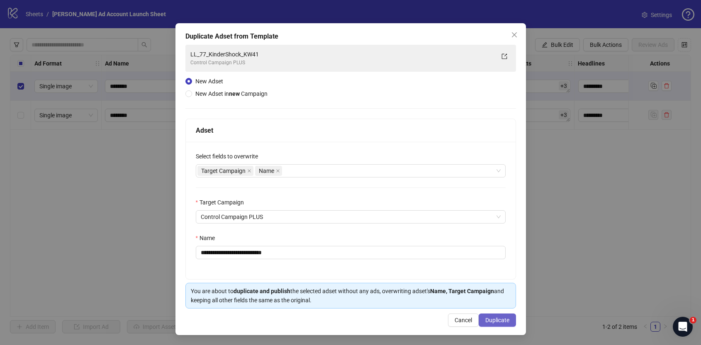
click at [499, 318] on span "Duplicate" at bounding box center [497, 320] width 24 height 7
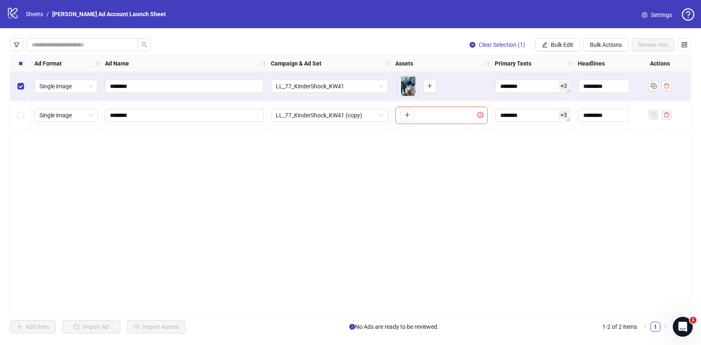
click at [461, 114] on div "To pick up a draggable item, press the space bar. While dragging, use the arrow…" at bounding box center [441, 115] width 93 height 17
click at [425, 117] on div "To pick up a draggable item, press the space bar. While dragging, use the arrow…" at bounding box center [441, 115] width 93 height 17
click at [407, 117] on icon "plus" at bounding box center [408, 115] width 6 height 6
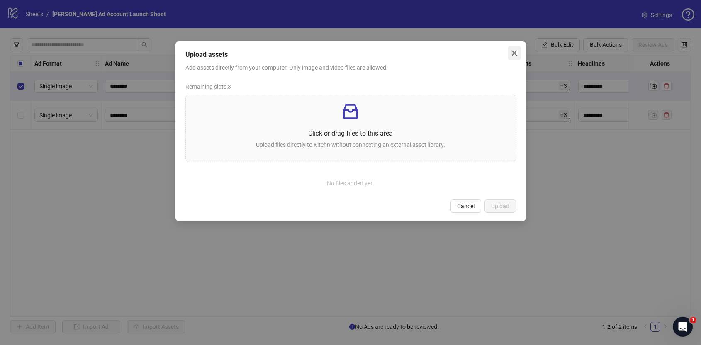
click at [508, 56] on button "Close" at bounding box center [514, 52] width 13 height 13
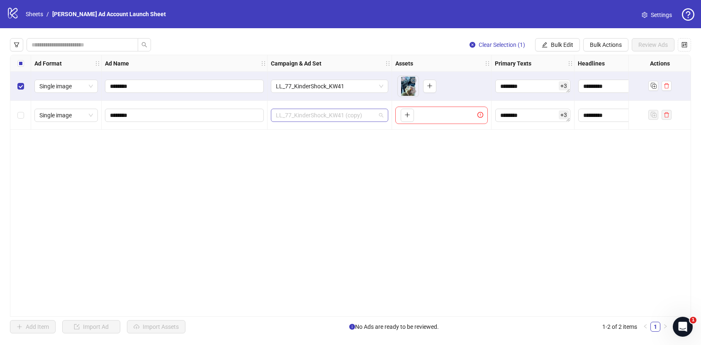
click at [350, 115] on span "LL_77_KinderShock_KW41 (copy)" at bounding box center [329, 115] width 107 height 12
click at [417, 114] on div "To pick up a draggable item, press the space bar. While dragging, use the arrow…" at bounding box center [441, 115] width 93 height 17
click at [409, 114] on icon "plus" at bounding box center [408, 115] width 6 height 6
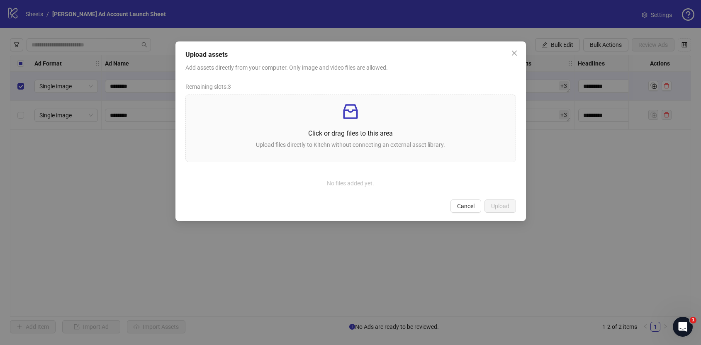
click at [505, 54] on div "Upload assets" at bounding box center [350, 55] width 331 height 10
click at [513, 54] on icon "close" at bounding box center [514, 53] width 5 height 5
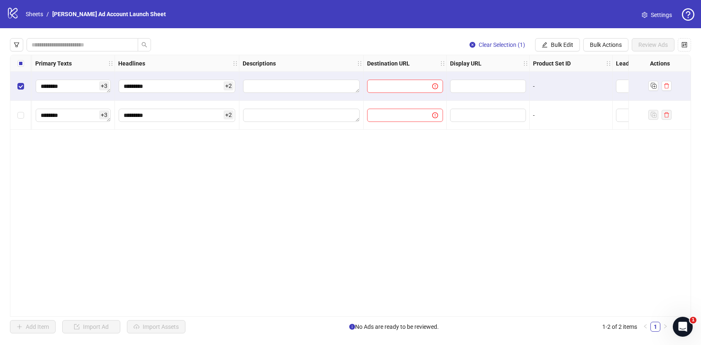
scroll to position [0, 676]
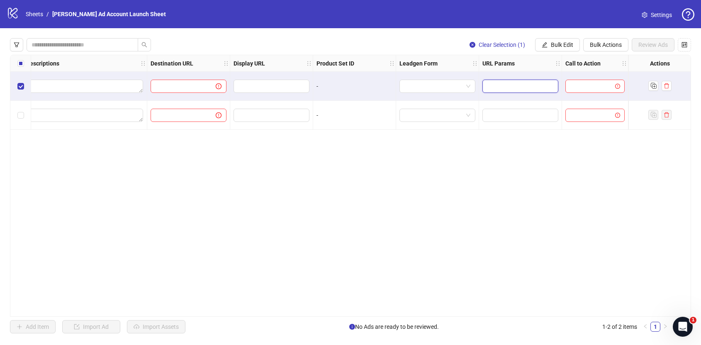
click at [518, 88] on input "text" at bounding box center [519, 86] width 64 height 9
click at [568, 91] on div at bounding box center [594, 86] width 59 height 13
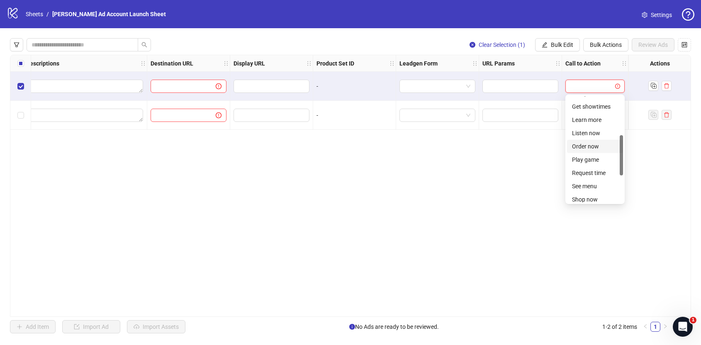
scroll to position [102, 0]
click at [580, 198] on div "Shop now" at bounding box center [595, 200] width 46 height 9
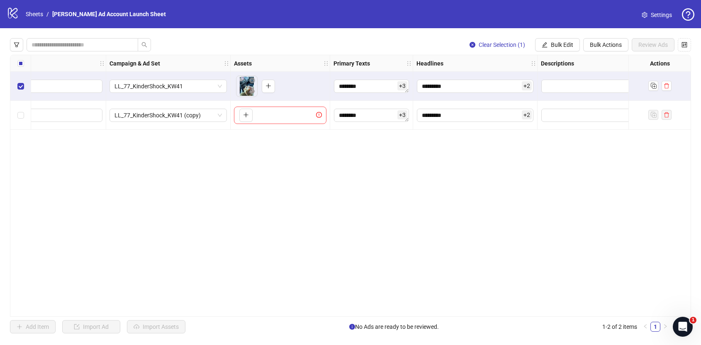
scroll to position [0, 0]
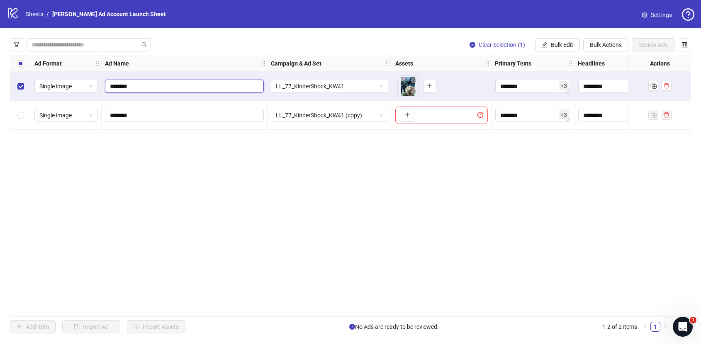
click at [205, 82] on input "********" at bounding box center [183, 86] width 147 height 9
click at [77, 85] on span "Single image" at bounding box center [66, 86] width 54 height 12
click at [211, 158] on div "Ad Format Ad Name Campaign & Ad Set Assets Primary Texts Headlines Descriptions…" at bounding box center [350, 186] width 681 height 262
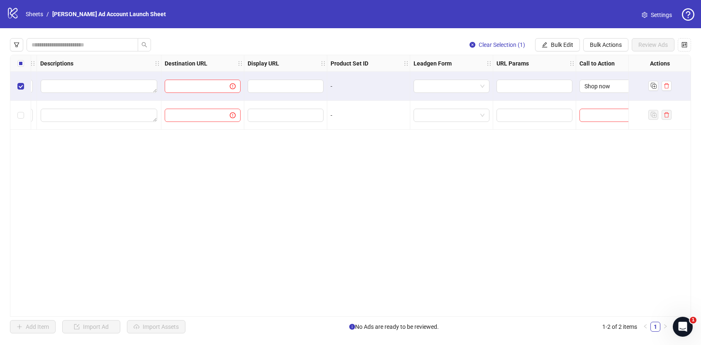
scroll to position [0, 666]
click at [212, 82] on input "text" at bounding box center [190, 86] width 49 height 9
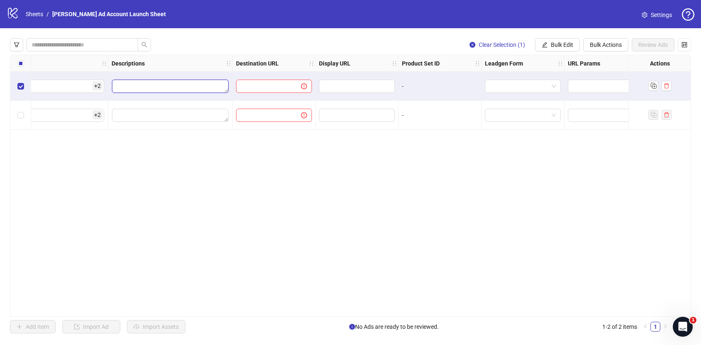
click at [179, 83] on textarea "Edit values" at bounding box center [170, 86] width 117 height 13
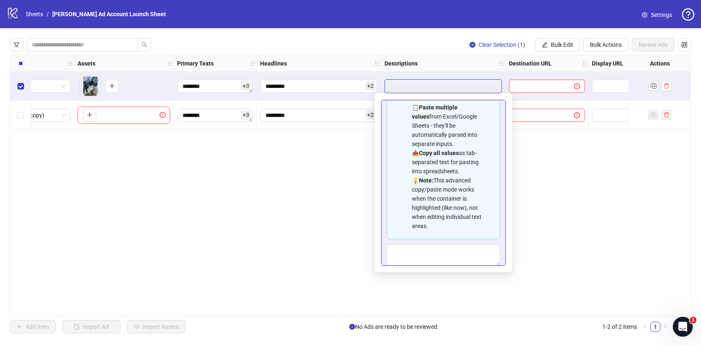
scroll to position [56, 0]
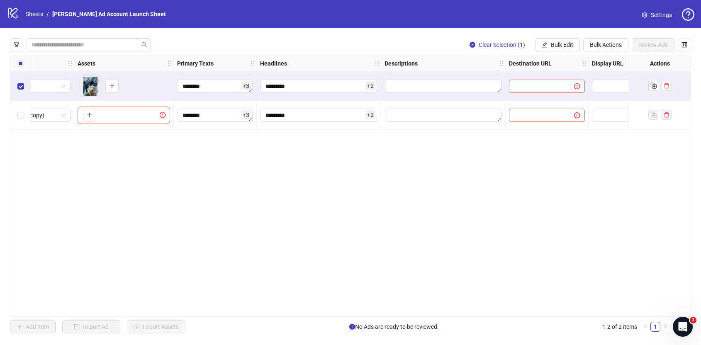
click at [304, 198] on div "Ad Format Ad Name Campaign & Ad Set Assets Primary Texts Headlines Descriptions…" at bounding box center [350, 186] width 681 height 262
click at [94, 39] on span at bounding box center [83, 44] width 112 height 13
click at [94, 44] on input "search" at bounding box center [79, 44] width 95 height 9
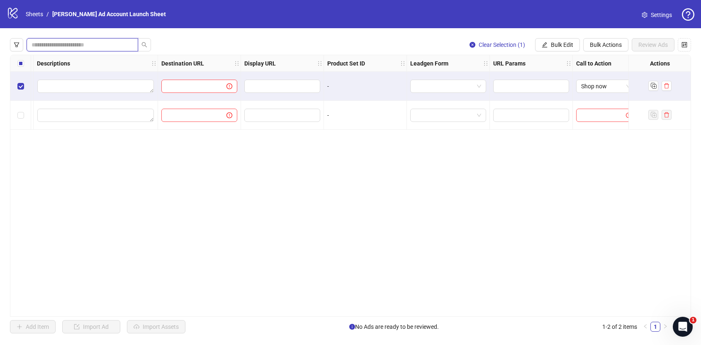
scroll to position [0, 676]
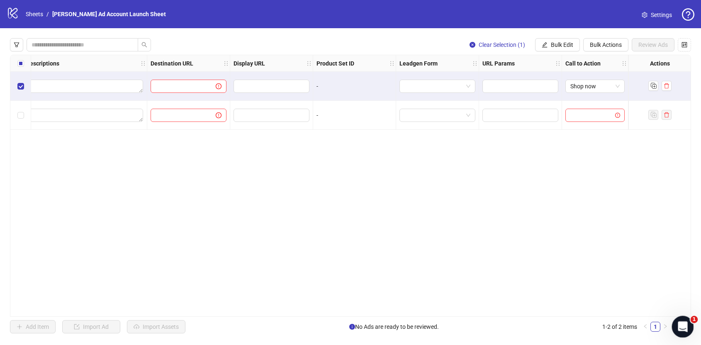
drag, startPoint x: 683, startPoint y: 322, endPoint x: 678, endPoint y: 237, distance: 84.8
click at [678, 316] on html at bounding box center [682, 326] width 20 height 20
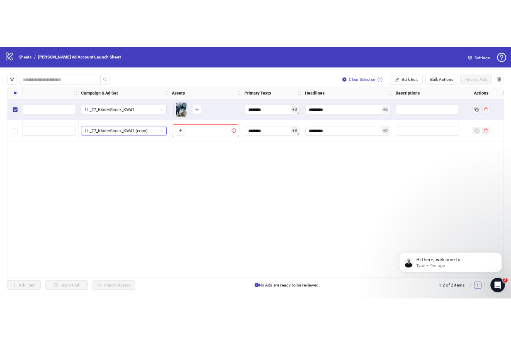
scroll to position [0, 0]
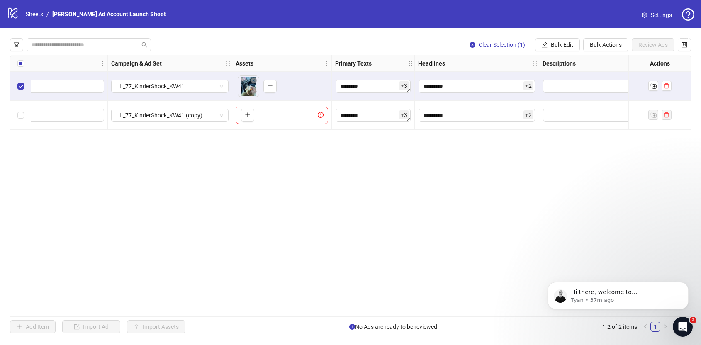
click at [351, 198] on div "Ad Format Ad Name Campaign & Ad Set Assets Primary Texts Headlines Descriptions…" at bounding box center [350, 186] width 681 height 262
